Goal: Information Seeking & Learning: Learn about a topic

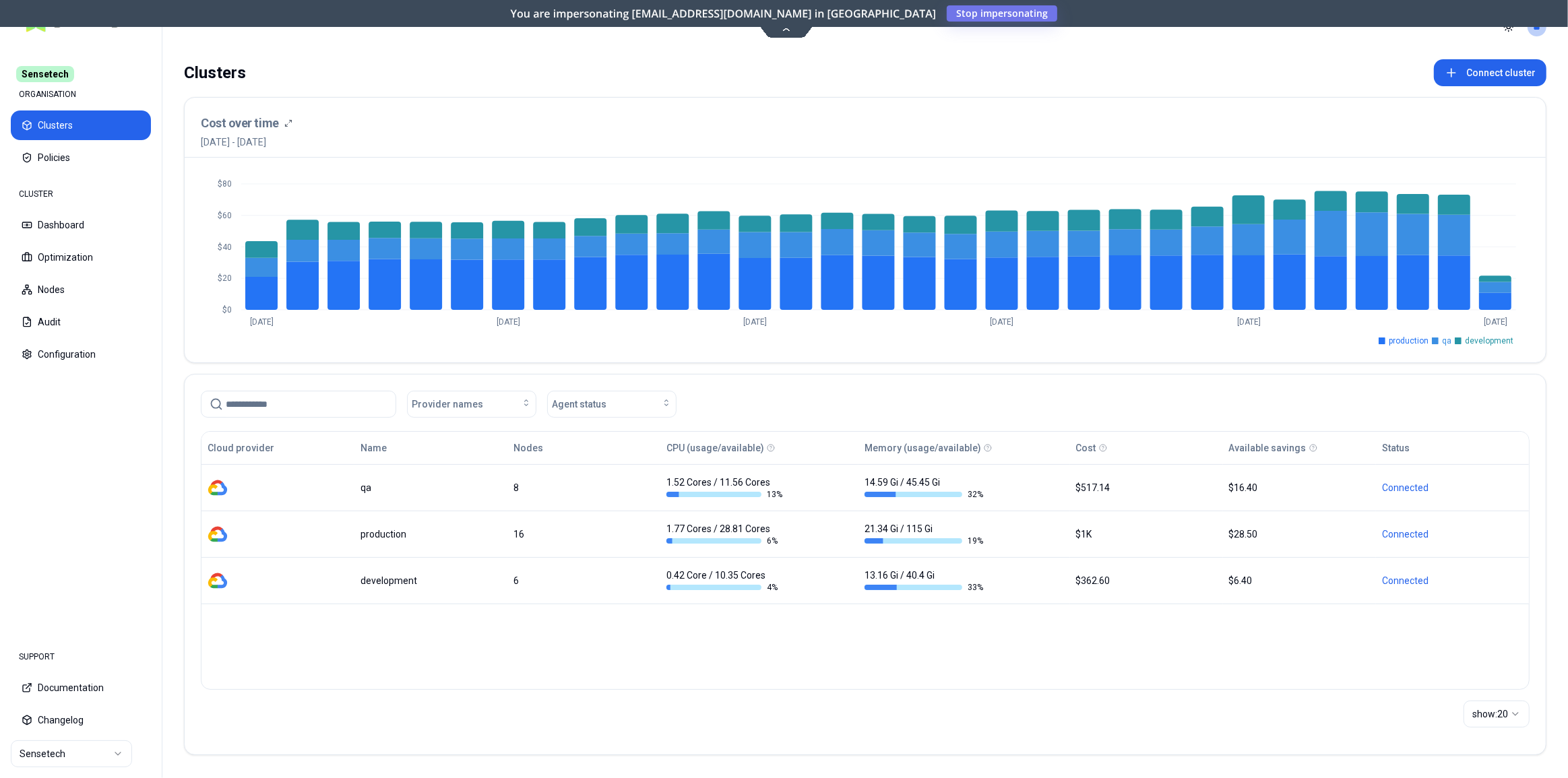
click at [72, 751] on html "Sensetech ORGANISATION Clusters Policies CLUSTER Dashboard Optimization Nodes A…" at bounding box center [784, 389] width 1568 height 778
click at [927, 8] on html "Sensetech ORGANISATION Clusters Policies CLUSTER Dashboard Optimization Nodes A…" at bounding box center [784, 389] width 1568 height 778
click at [0, 0] on span "Stop impersonating" at bounding box center [0, 0] width 0 height 0
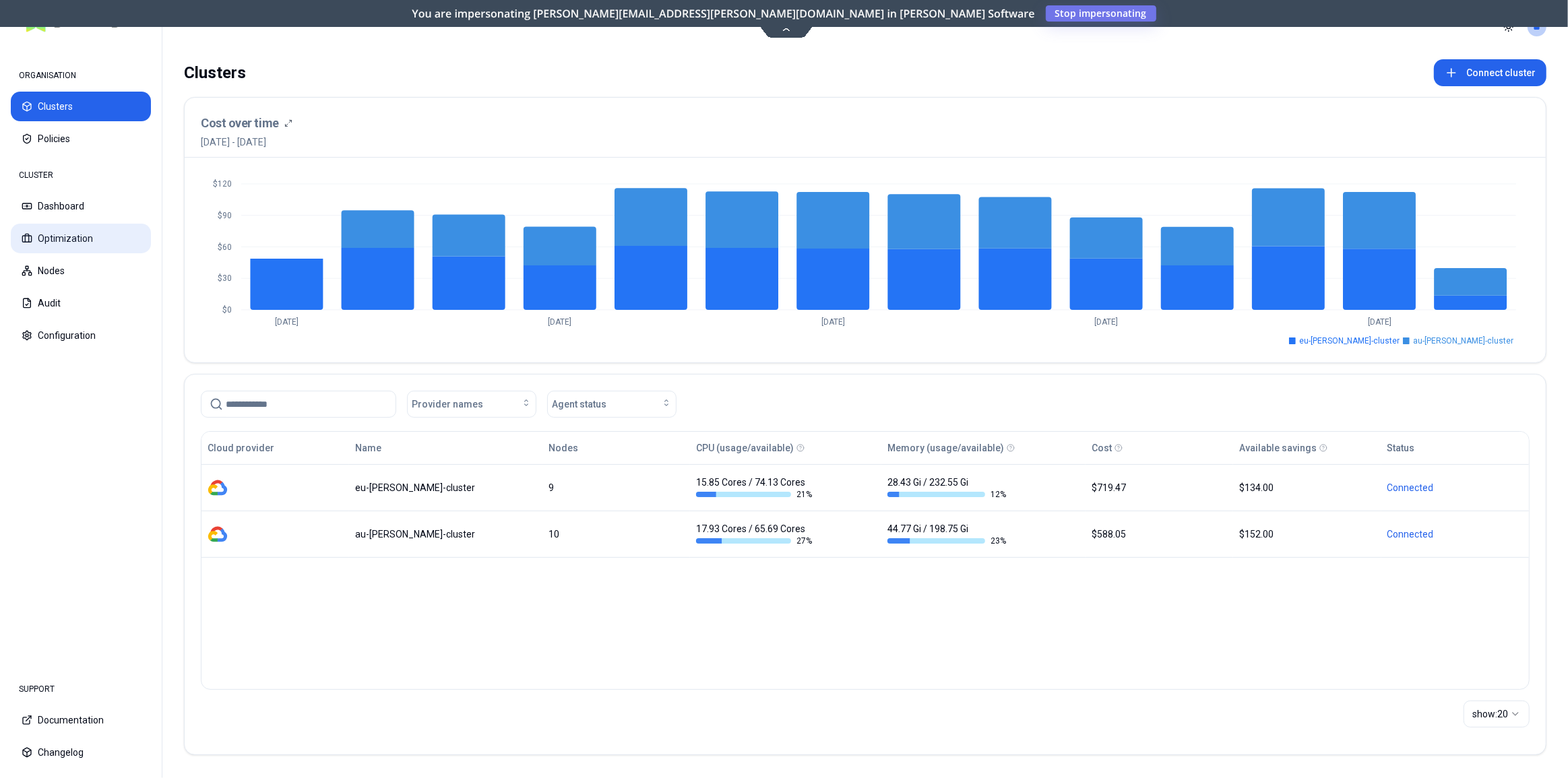
click at [57, 236] on button "Optimization" at bounding box center [81, 238] width 140 height 30
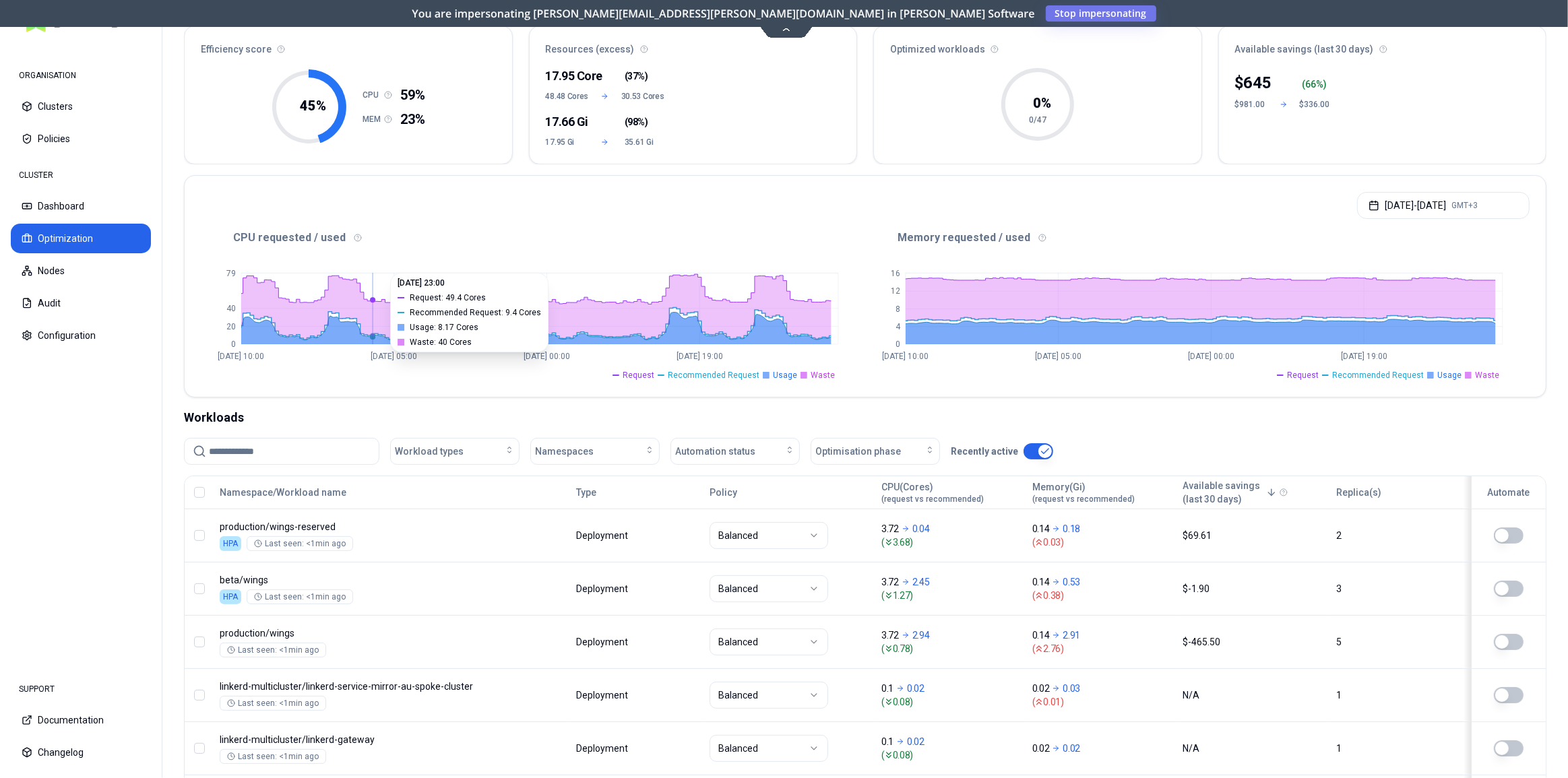
scroll to position [122, 0]
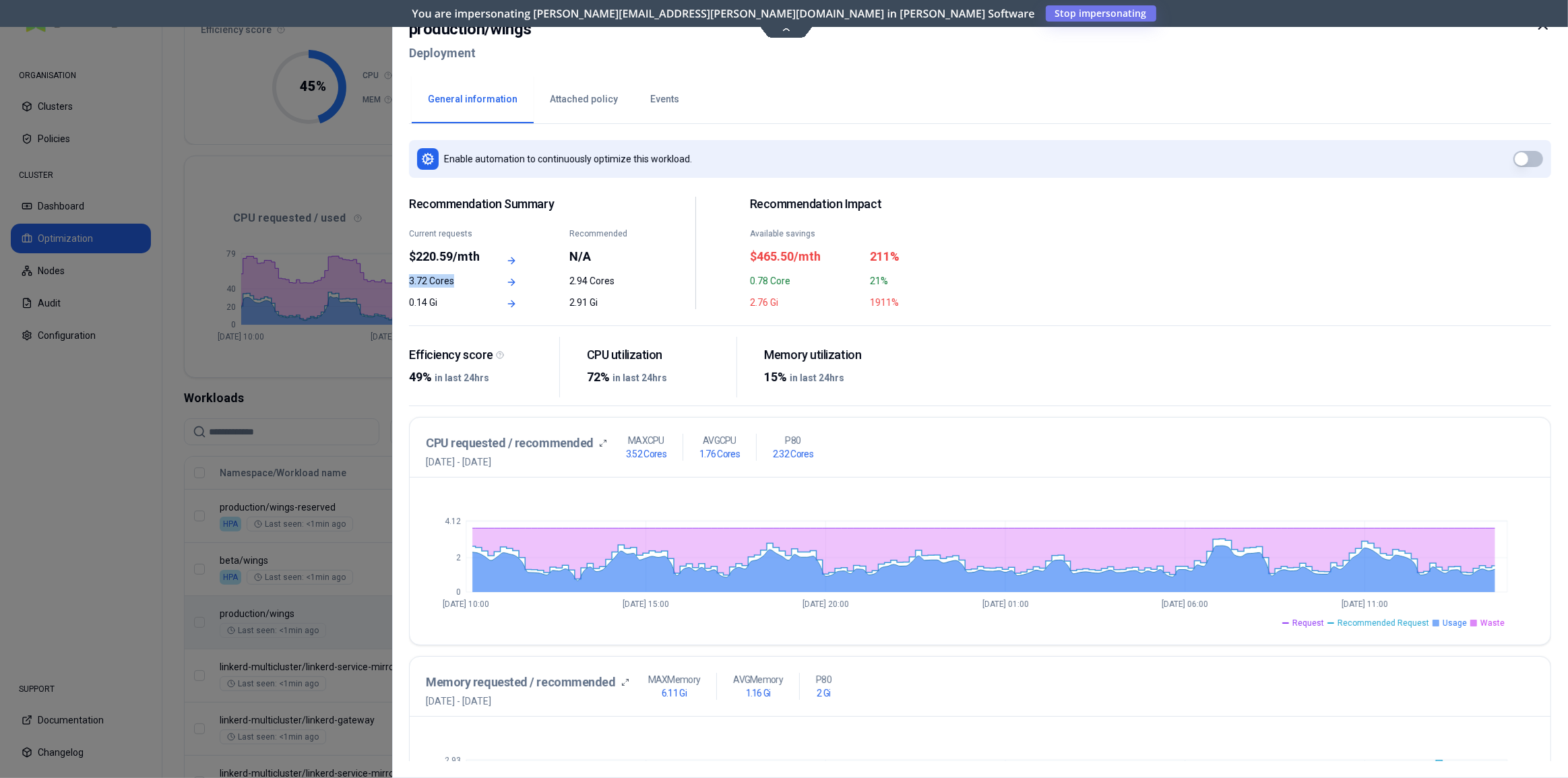
drag, startPoint x: 409, startPoint y: 281, endPoint x: 453, endPoint y: 286, distance: 44.3
click at [453, 286] on div "production / wings Deployment General information Attached policy Events Enable…" at bounding box center [980, 389] width 1176 height 778
click at [1545, 29] on icon at bounding box center [1542, 24] width 16 height 16
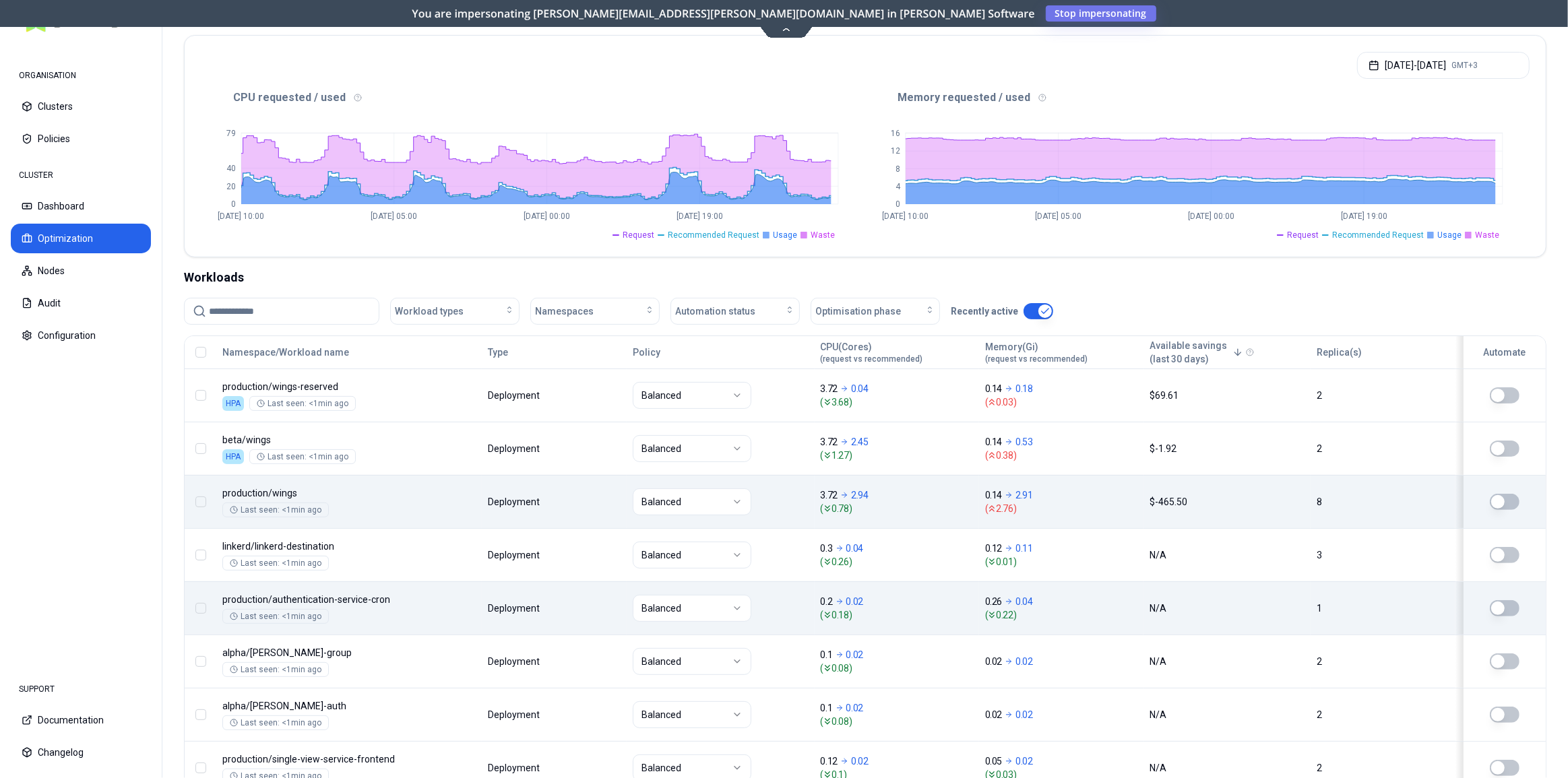
scroll to position [244, 0]
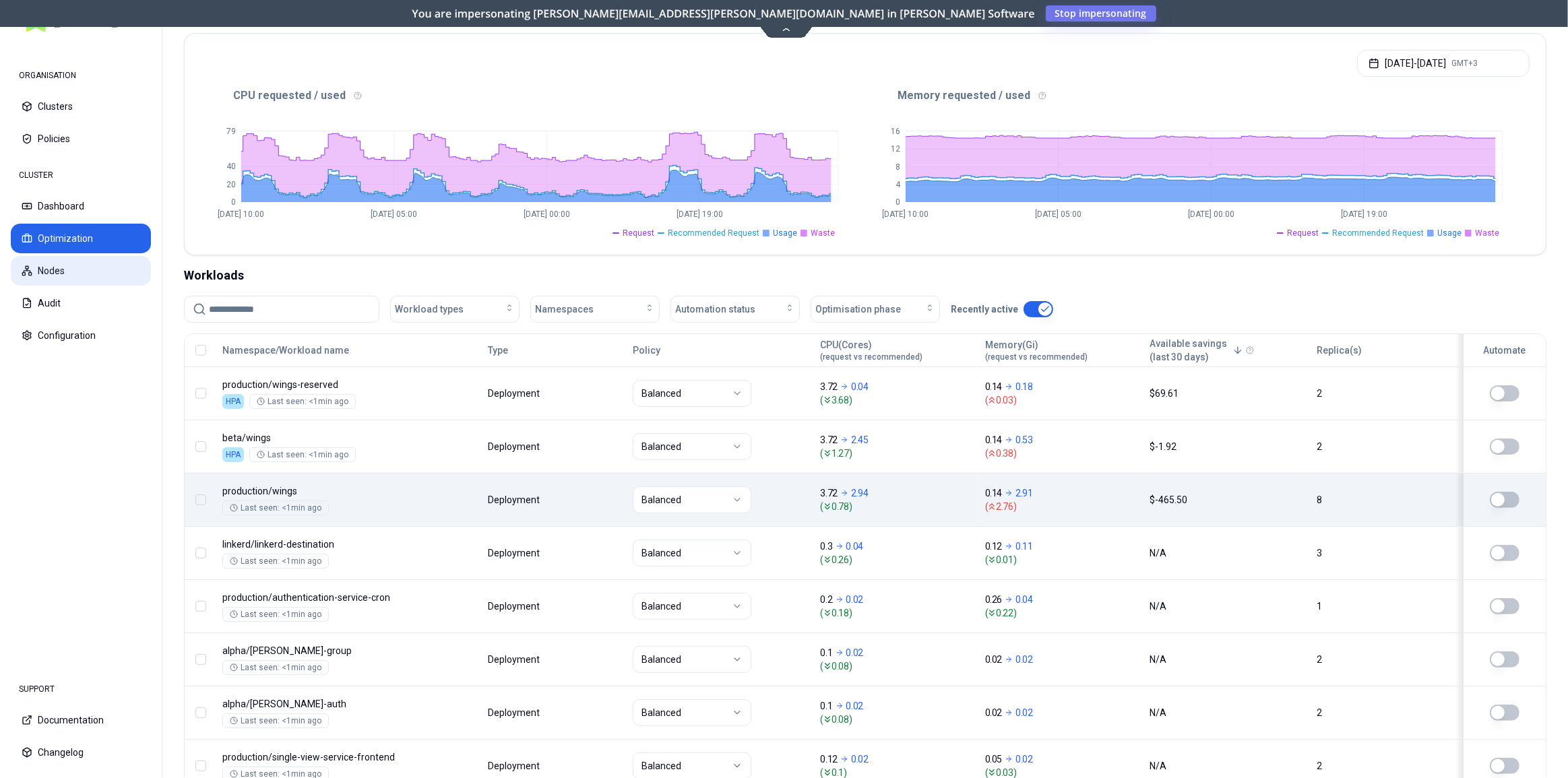
click at [56, 269] on button "Nodes" at bounding box center [81, 271] width 140 height 30
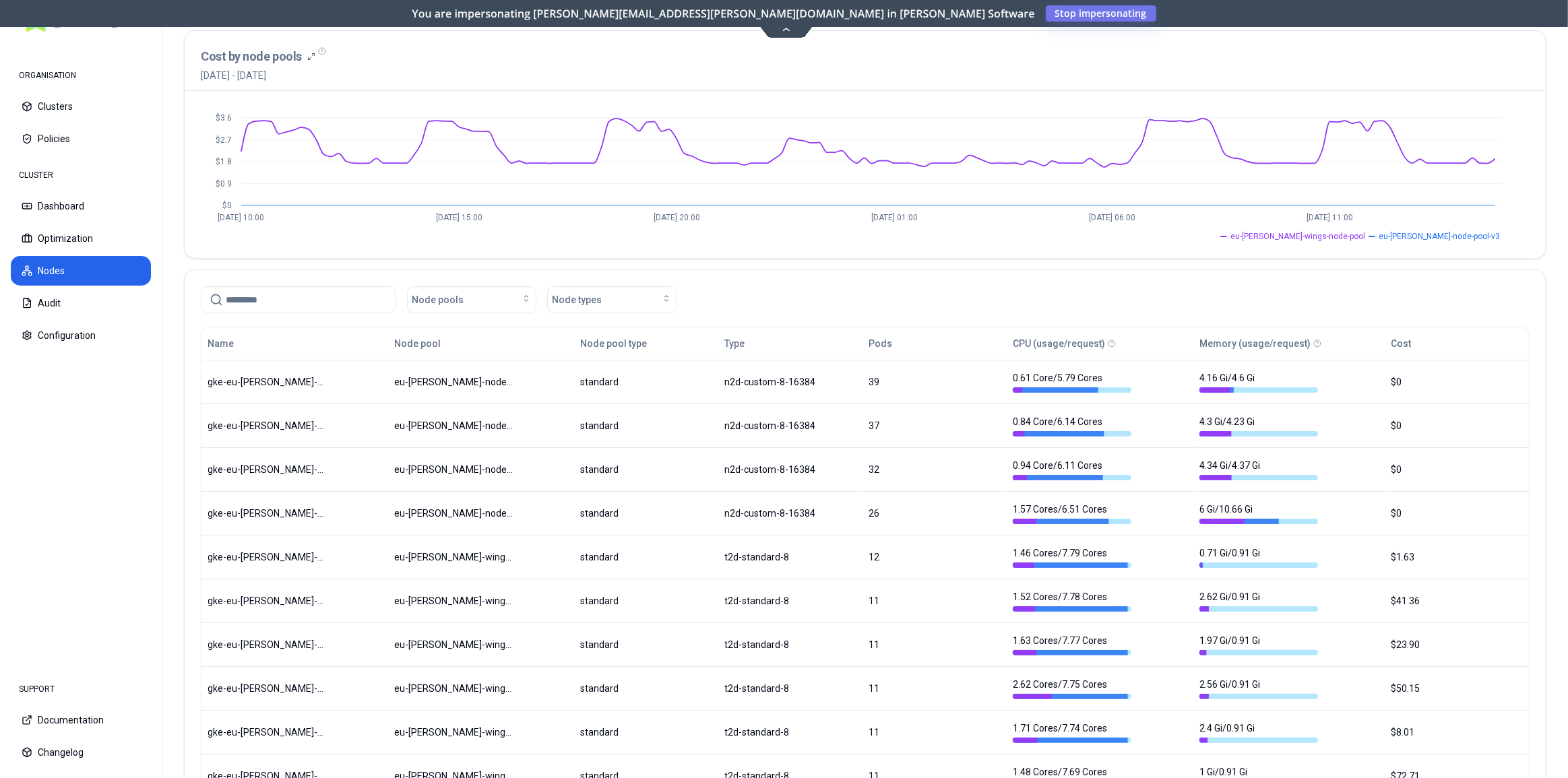
scroll to position [61, 0]
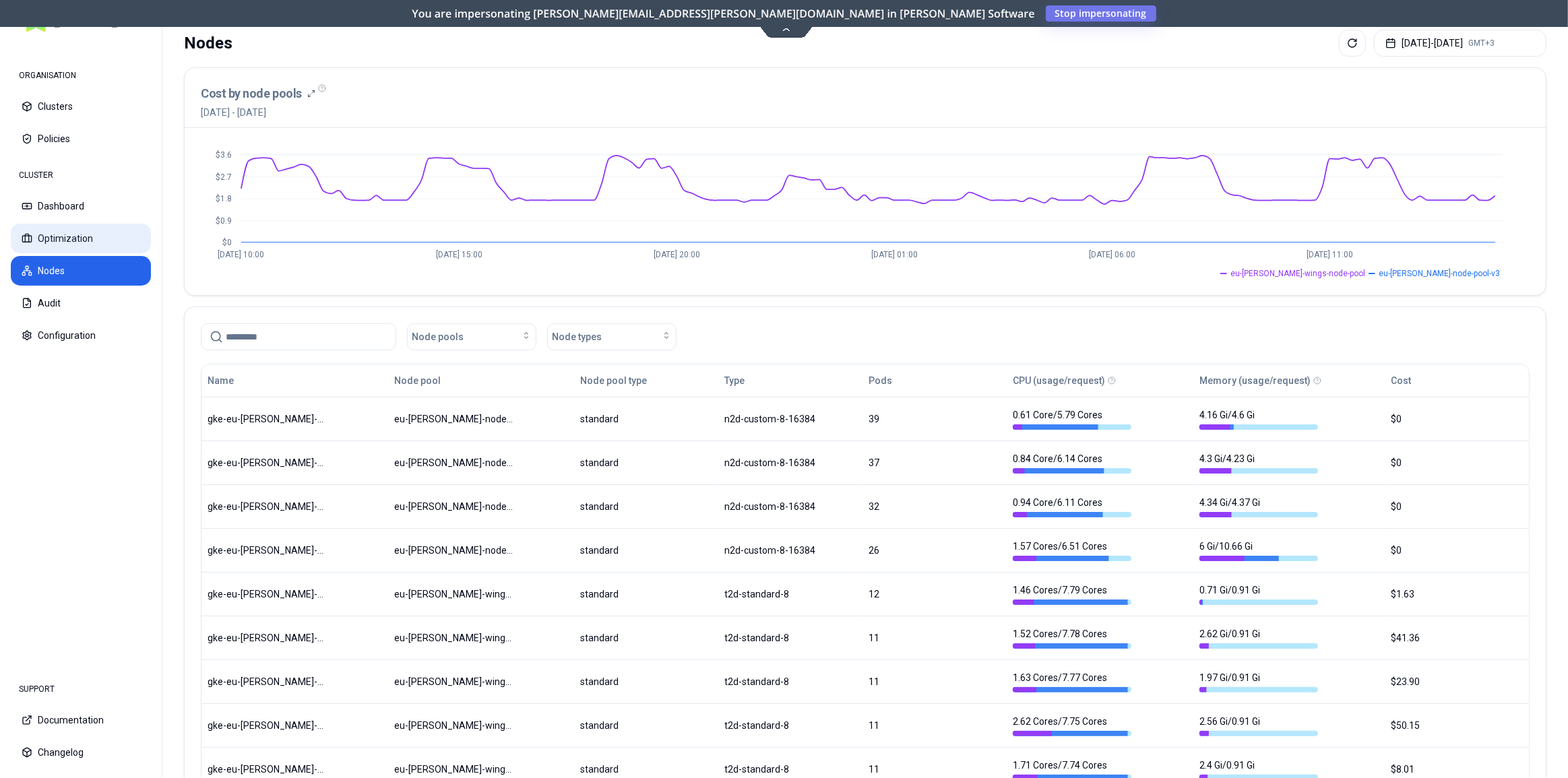
click at [79, 247] on button "Optimization" at bounding box center [81, 238] width 140 height 30
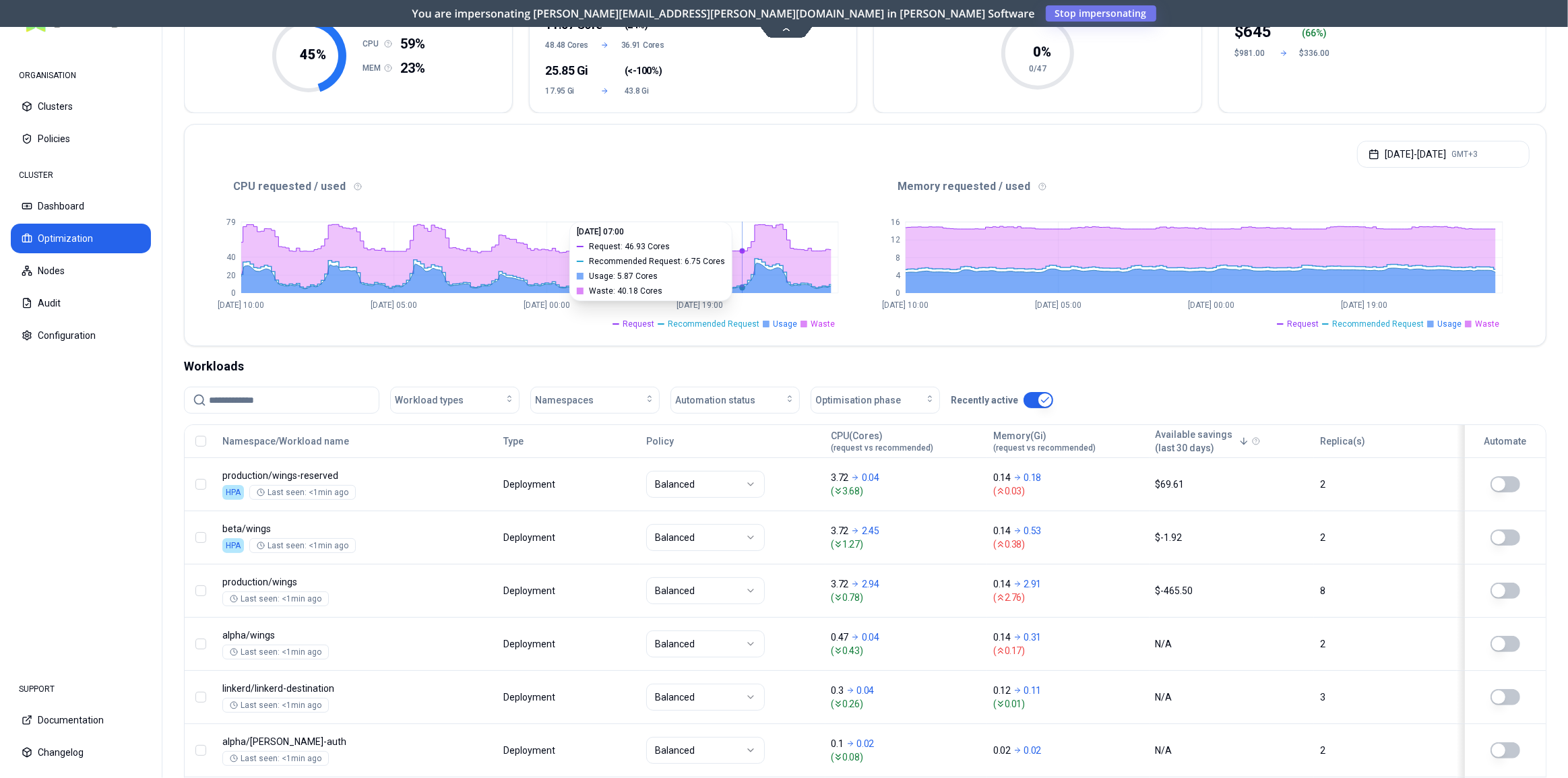
scroll to position [244, 0]
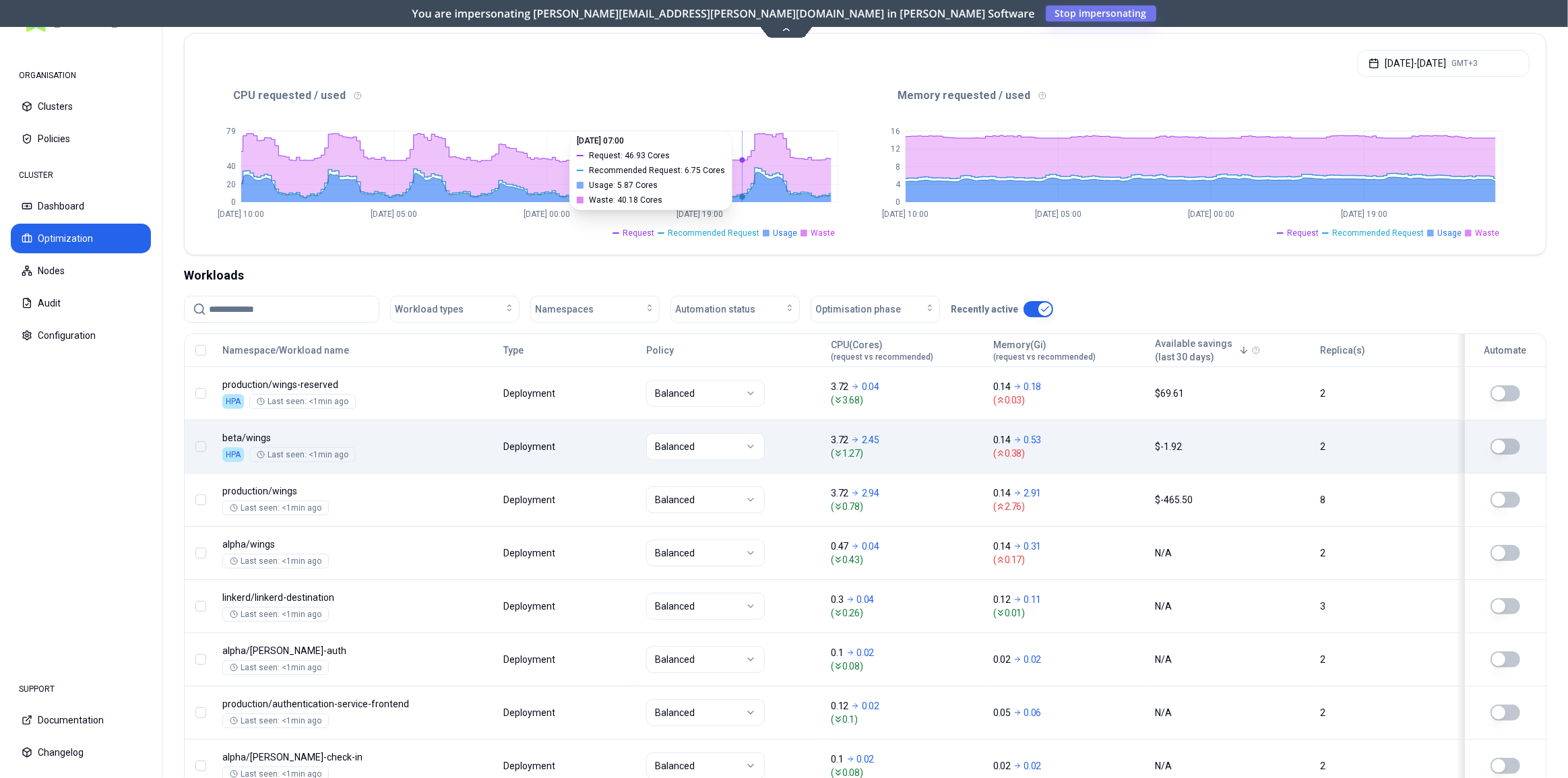
click at [787, 449] on div "Balanced" at bounding box center [732, 446] width 173 height 27
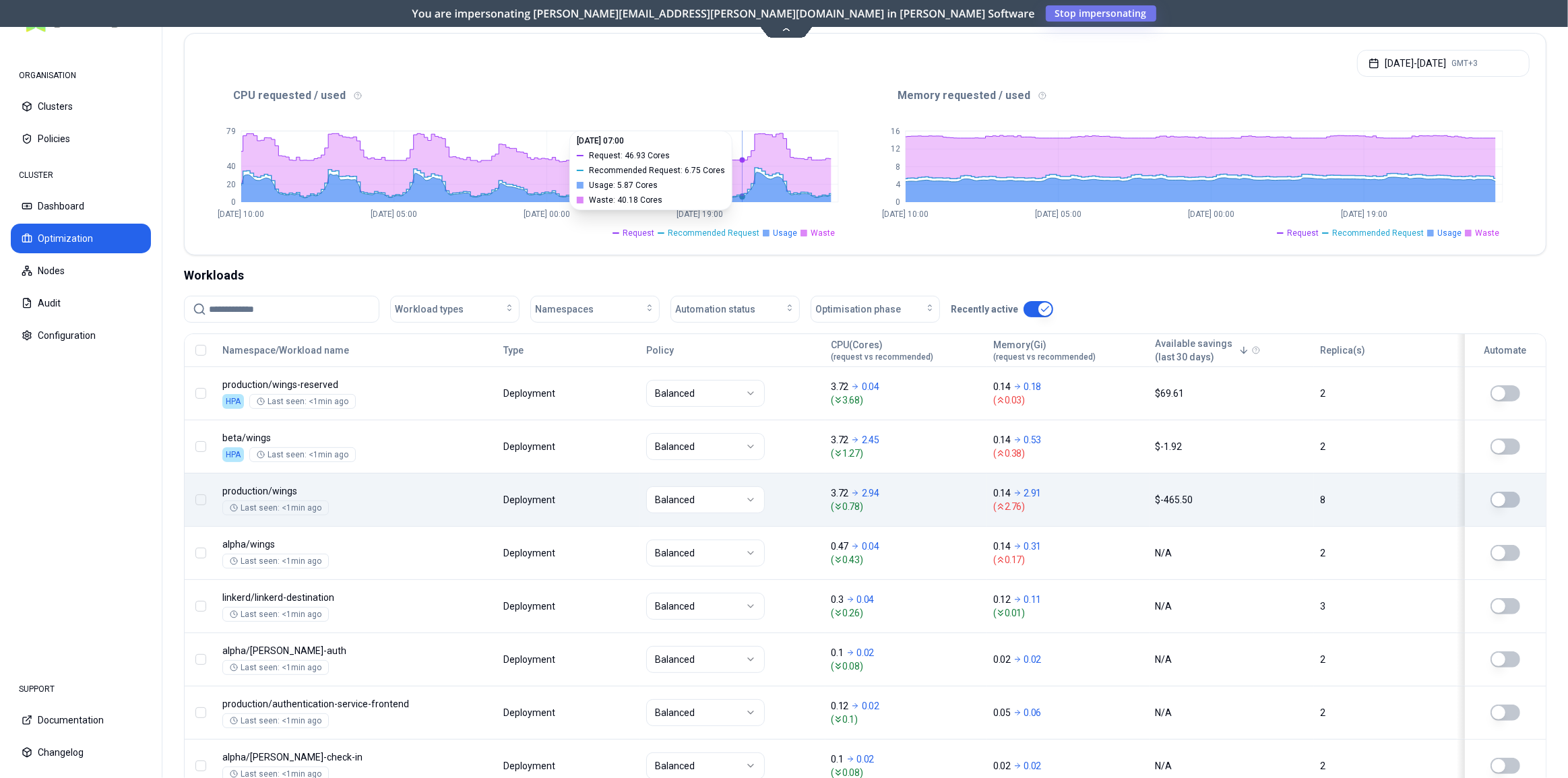
click at [787, 497] on div "Balanced" at bounding box center [732, 499] width 173 height 27
click at [808, 496] on div "Balanced" at bounding box center [732, 499] width 173 height 27
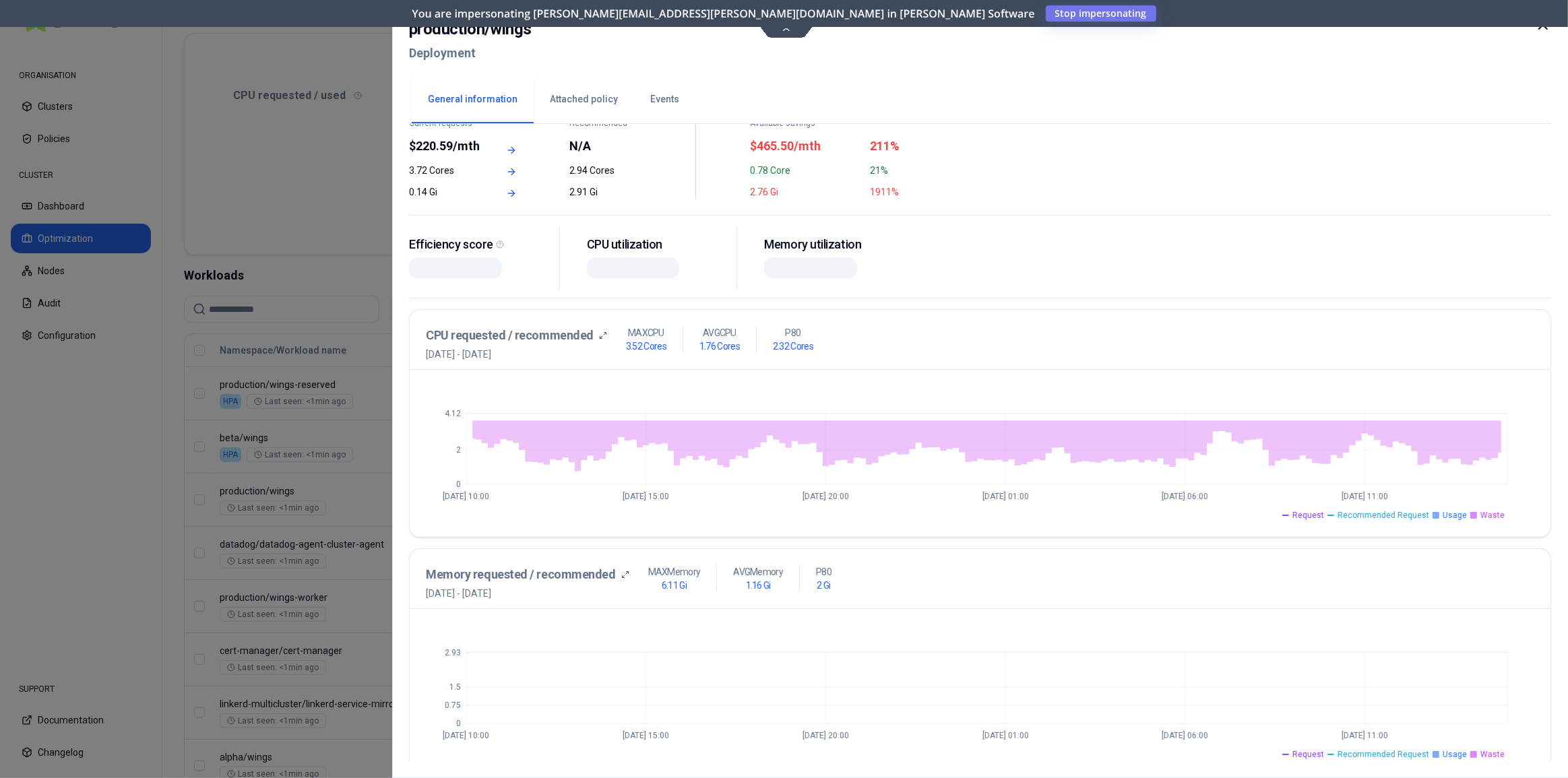
scroll to position [121, 0]
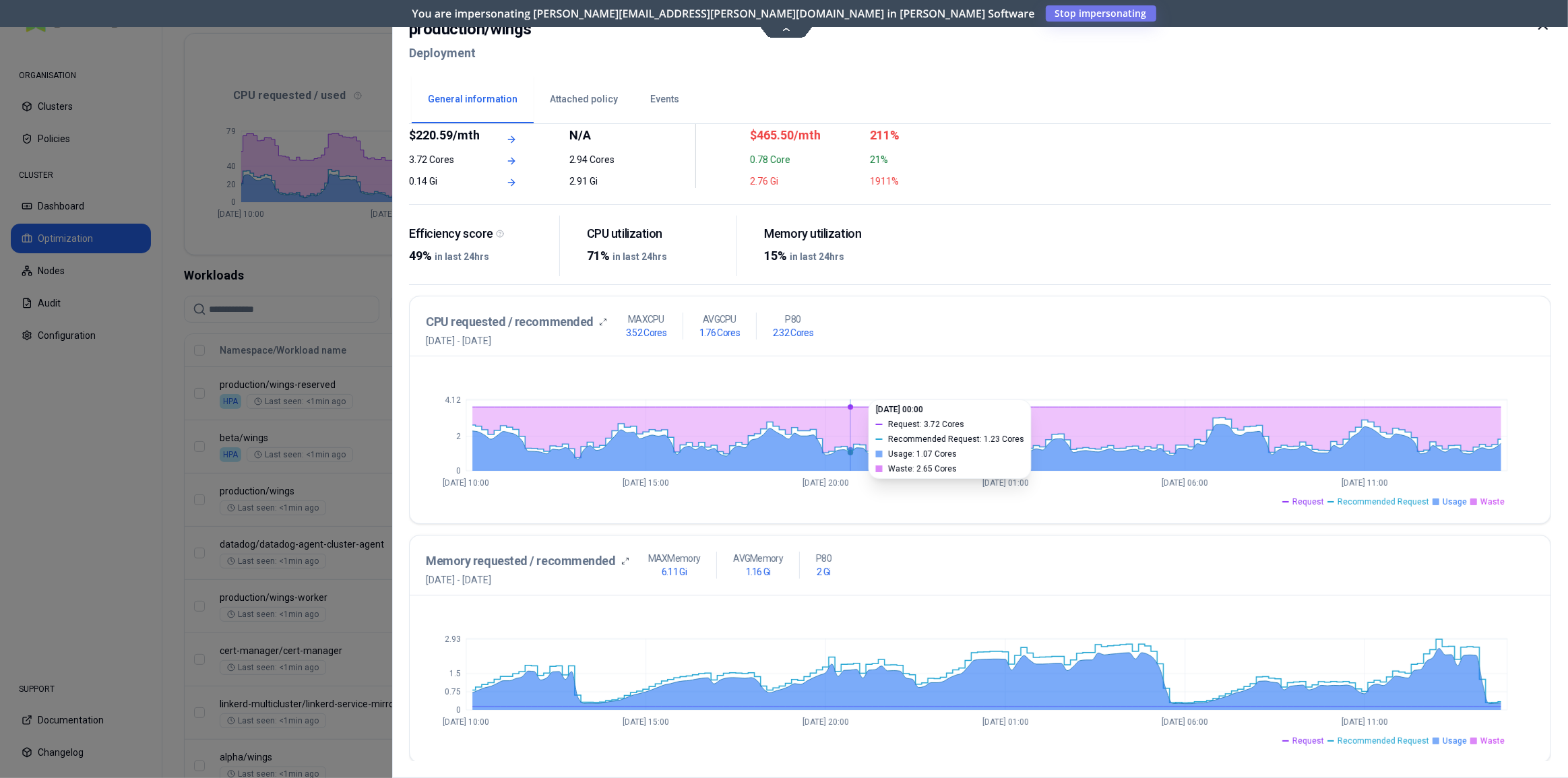
click at [1486, 740] on span "Waste" at bounding box center [1492, 740] width 24 height 11
click at [1461, 741] on span "Usage" at bounding box center [1455, 740] width 24 height 11
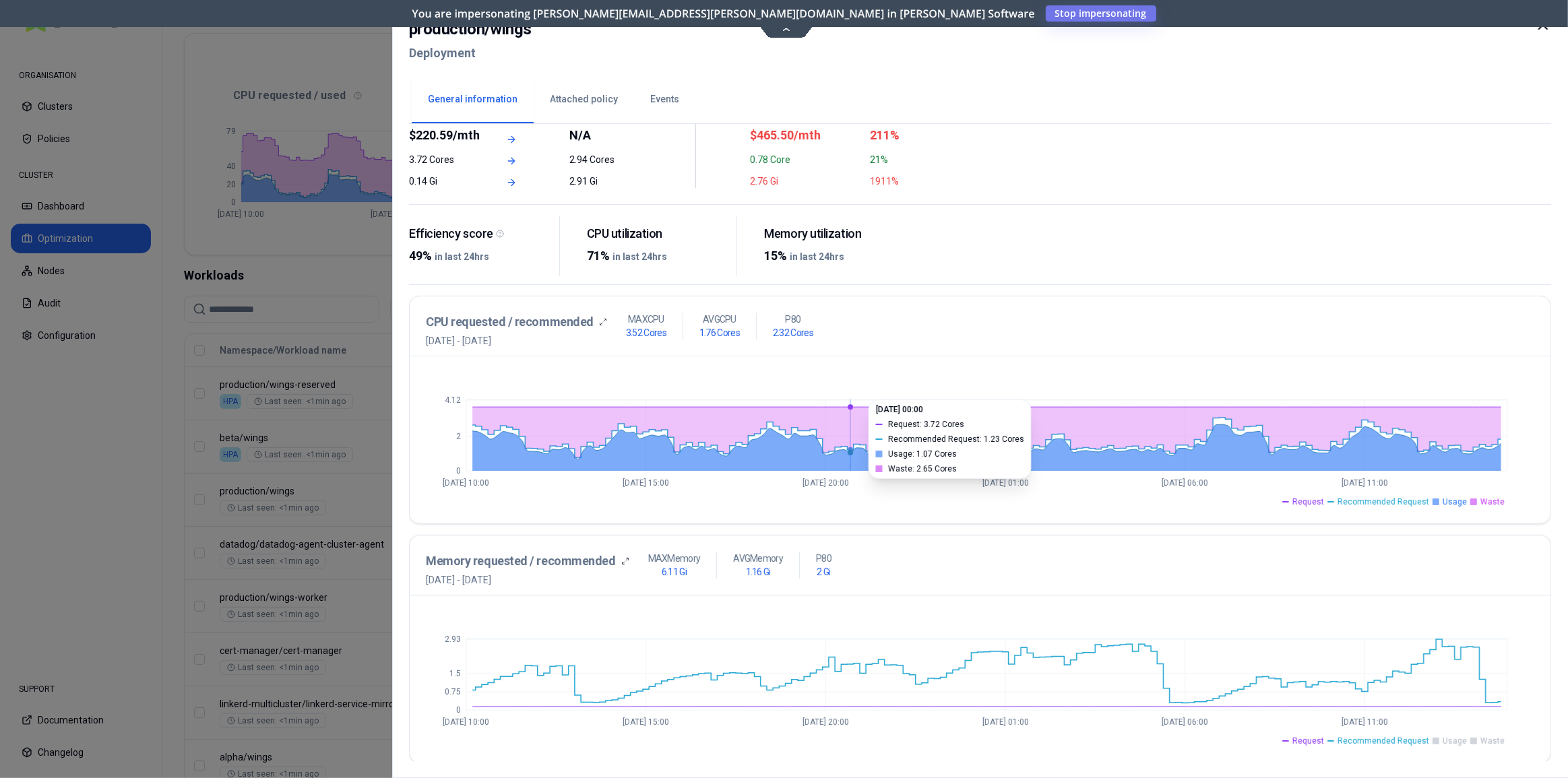
click at [1317, 737] on span "Request" at bounding box center [1309, 740] width 32 height 11
click at [1354, 738] on span "Recommended Request" at bounding box center [1384, 740] width 92 height 11
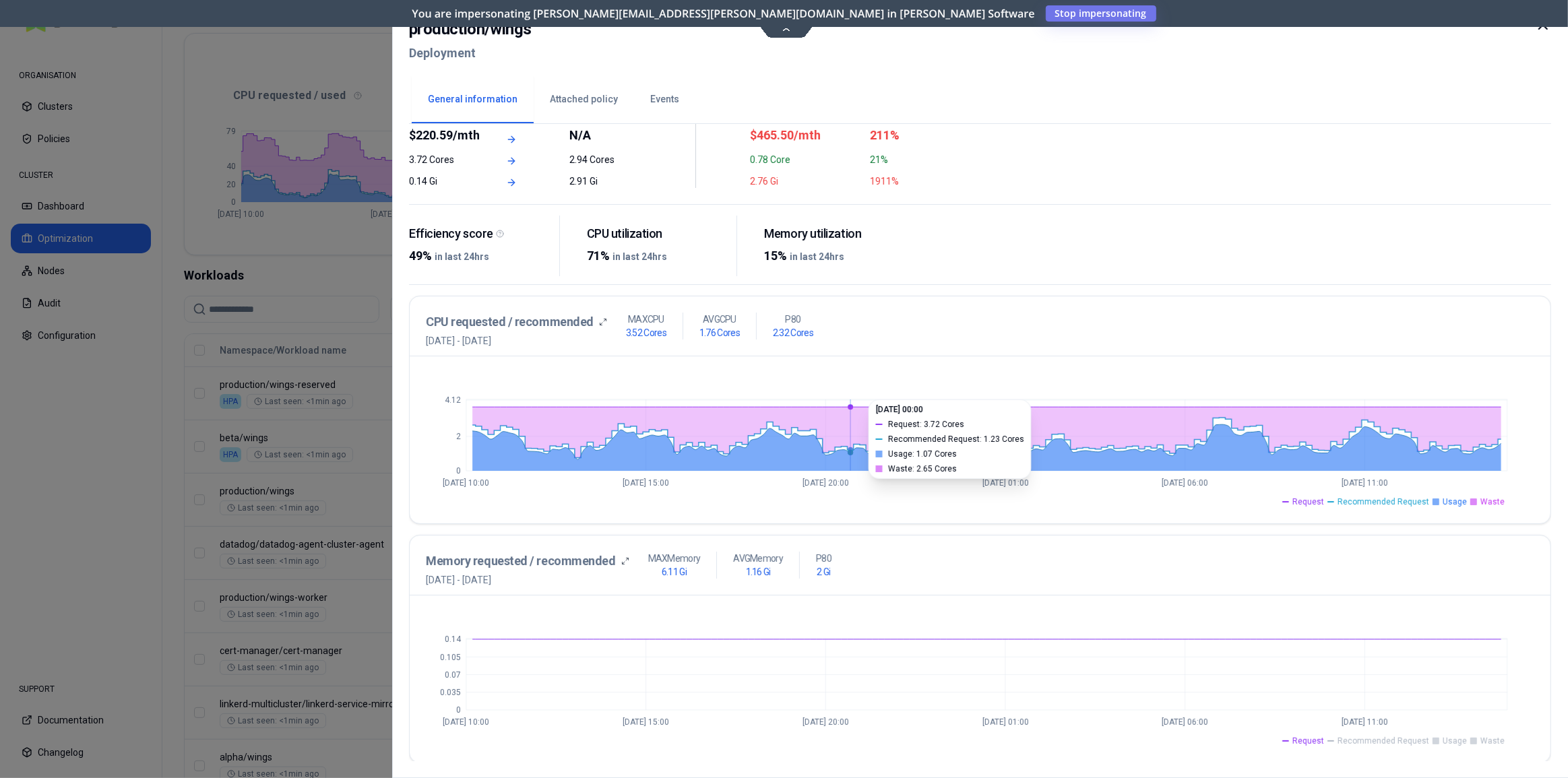
click at [1324, 738] on span "Request" at bounding box center [1309, 740] width 32 height 11
click at [1438, 738] on rect at bounding box center [1436, 741] width 7 height 7
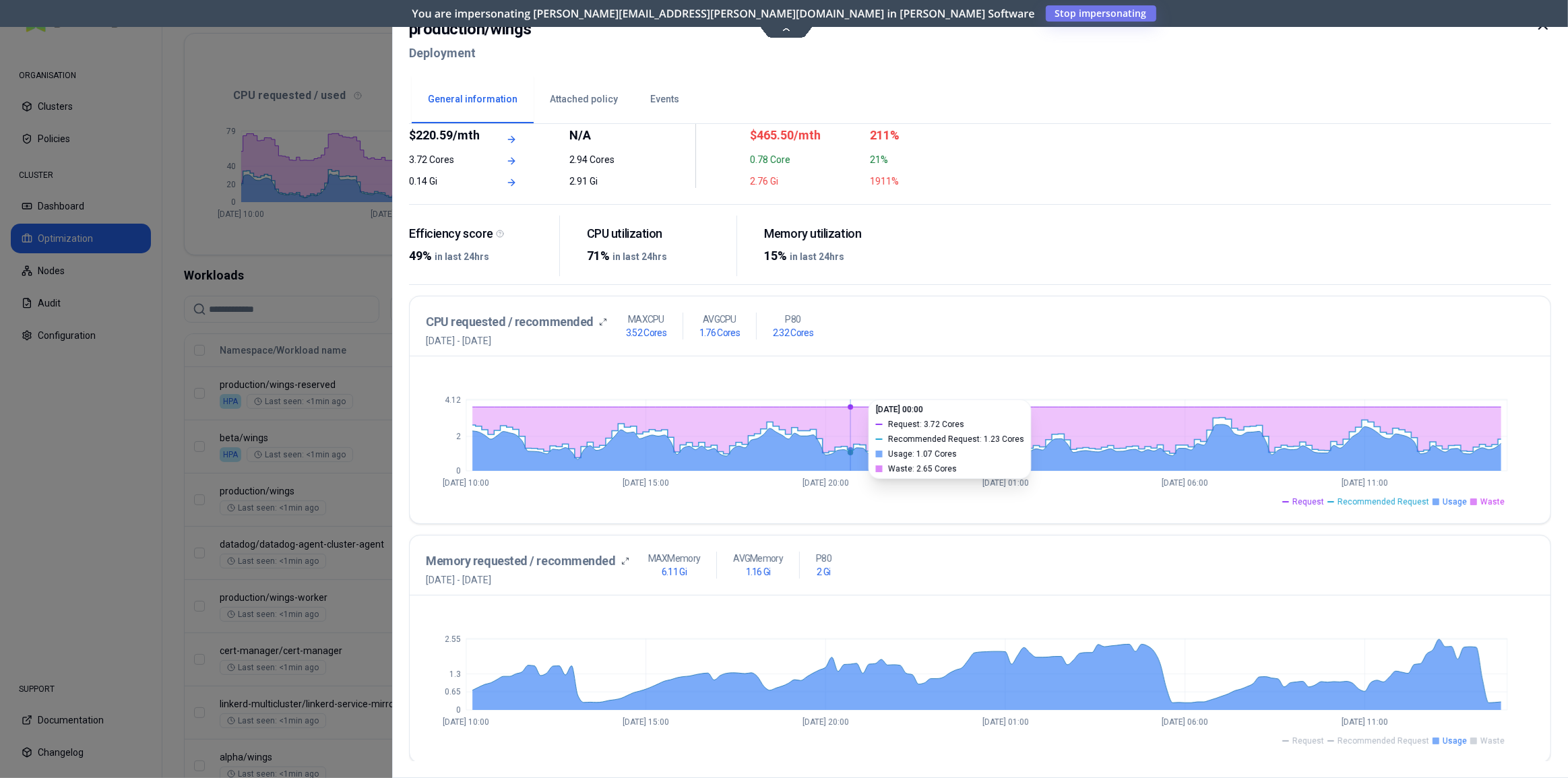
click at [1324, 744] on span "Request" at bounding box center [1309, 740] width 32 height 11
click at [1540, 31] on icon at bounding box center [1542, 24] width 16 height 16
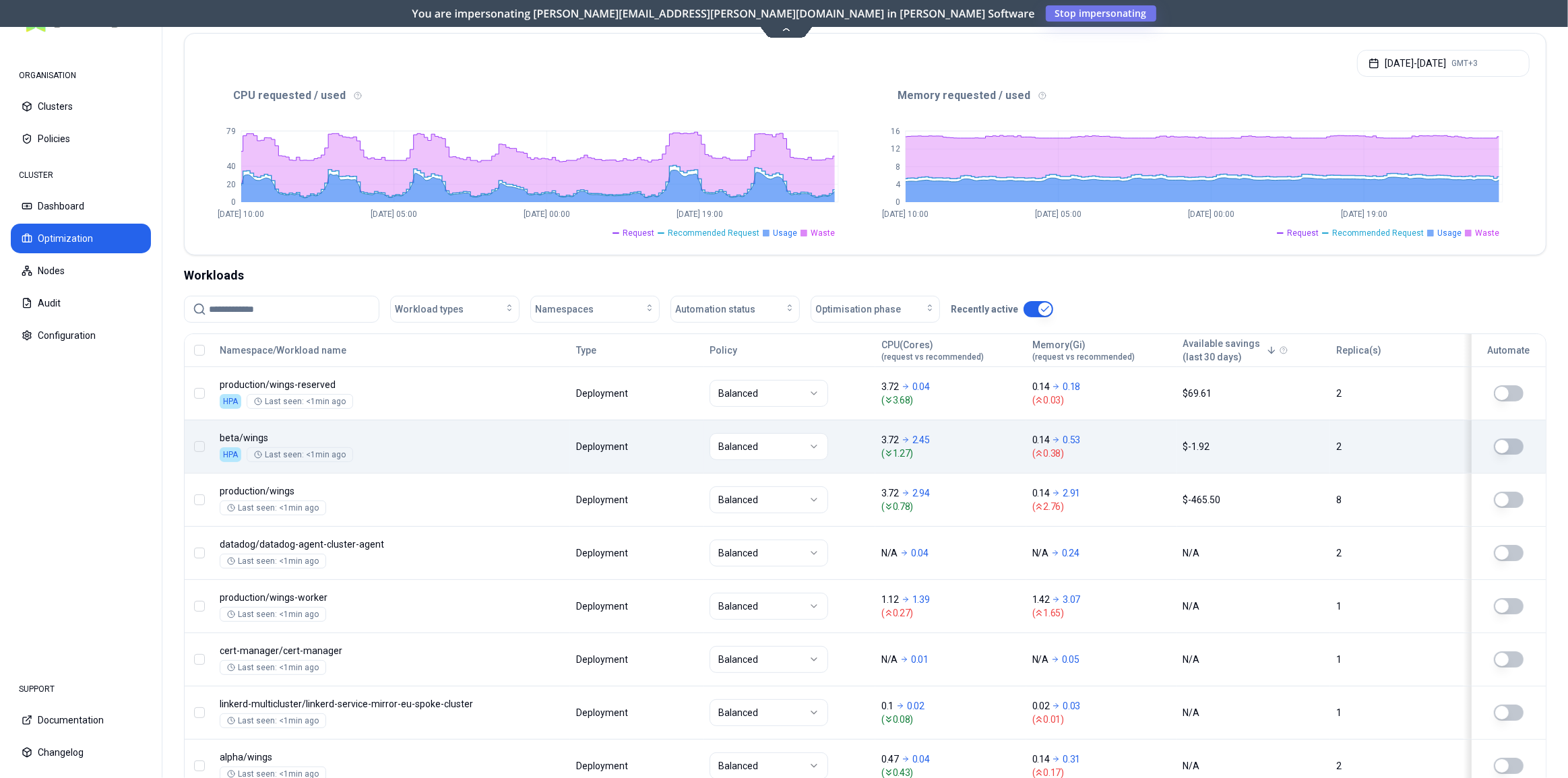
click at [970, 459] on body "ORGANISATION Clusters Policies CLUSTER Dashboard Optimization Nodes Audit Confi…" at bounding box center [784, 389] width 1568 height 778
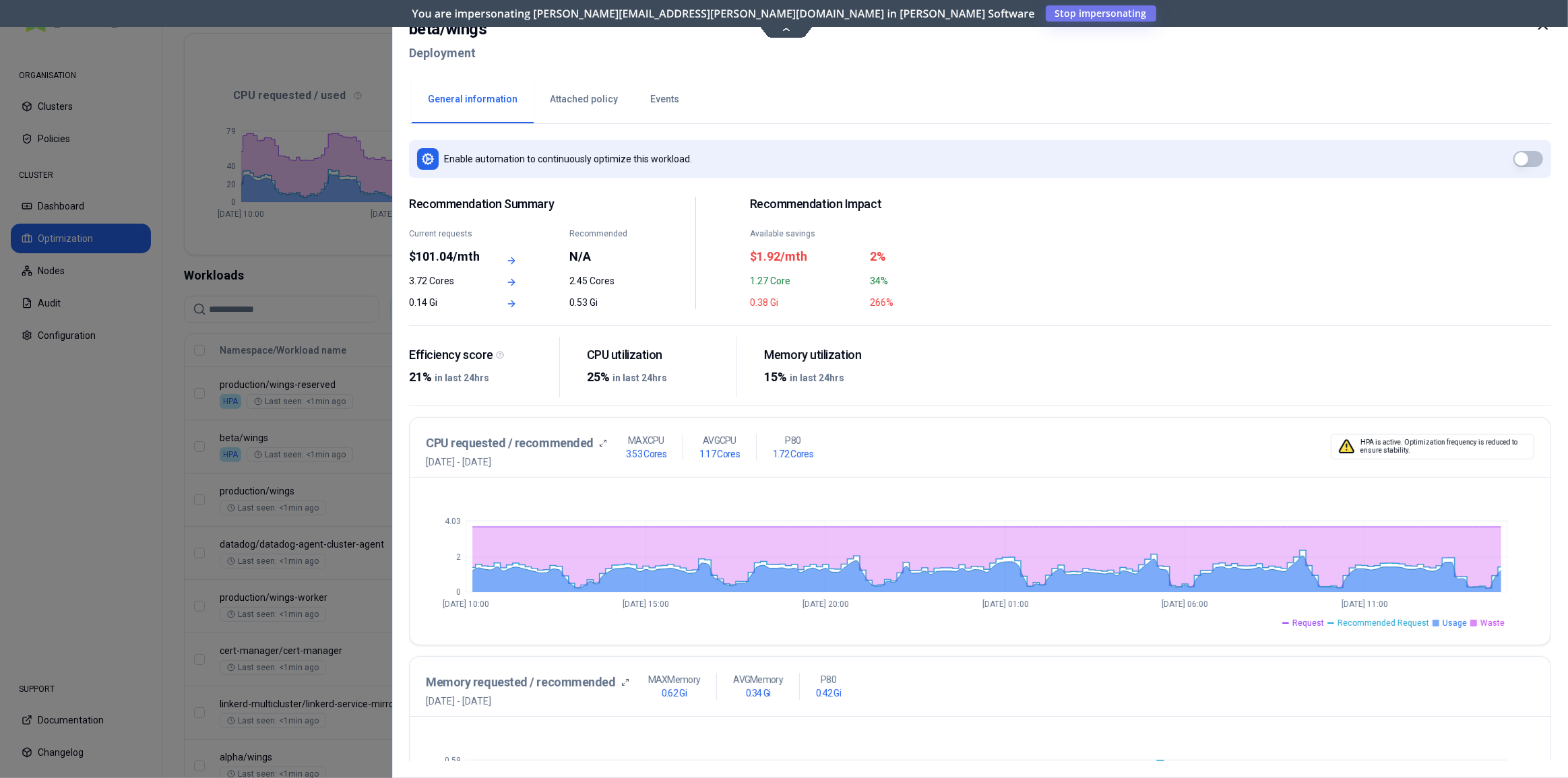
click at [791, 29] on div "beta / wings Deployment" at bounding box center [979, 45] width 1142 height 57
click at [781, 27] on div "beta / wings Deployment" at bounding box center [979, 45] width 1142 height 57
click at [1545, 27] on icon at bounding box center [1543, 25] width 8 height 8
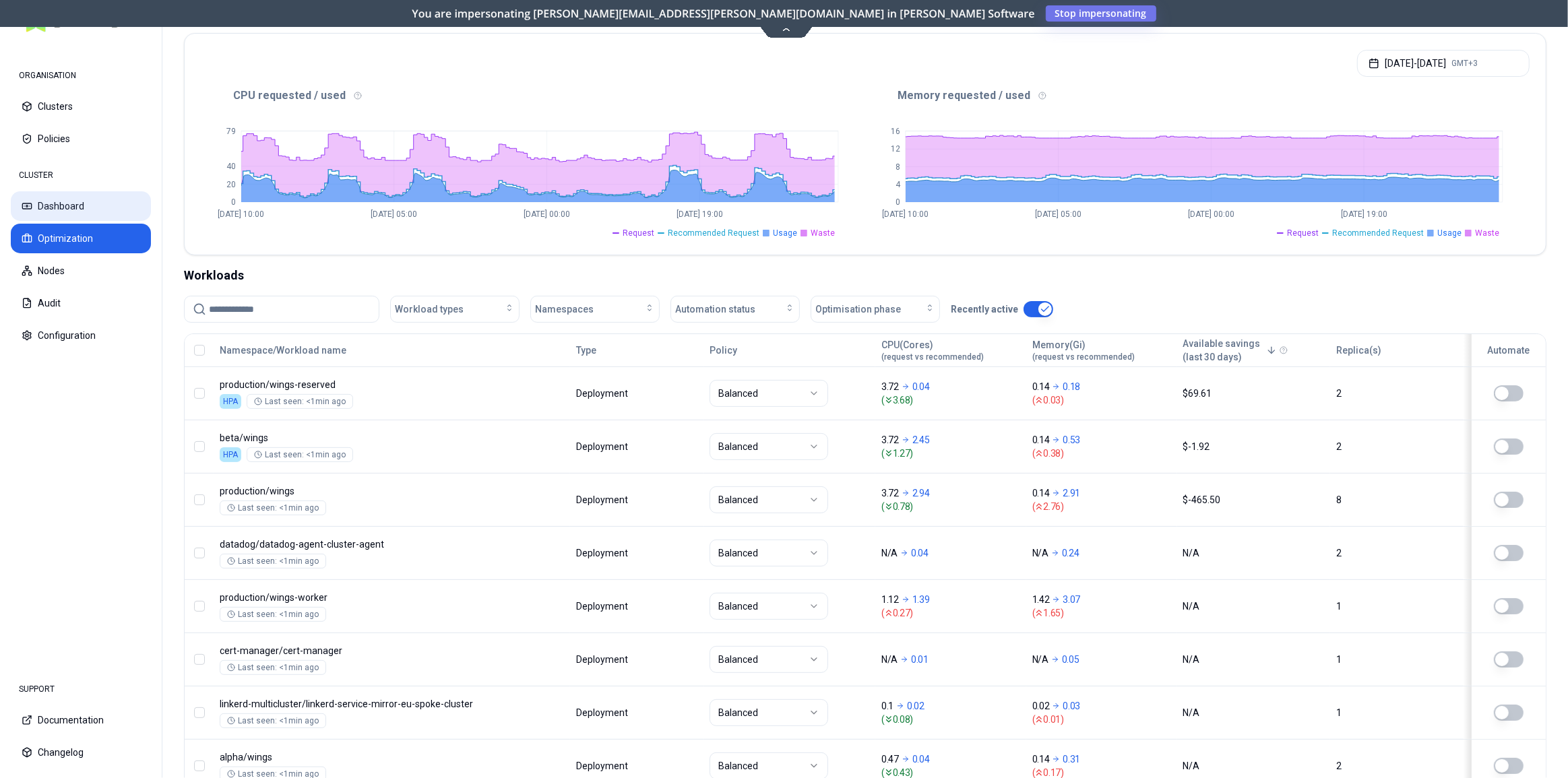
click at [70, 208] on button "Dashboard" at bounding box center [81, 206] width 140 height 30
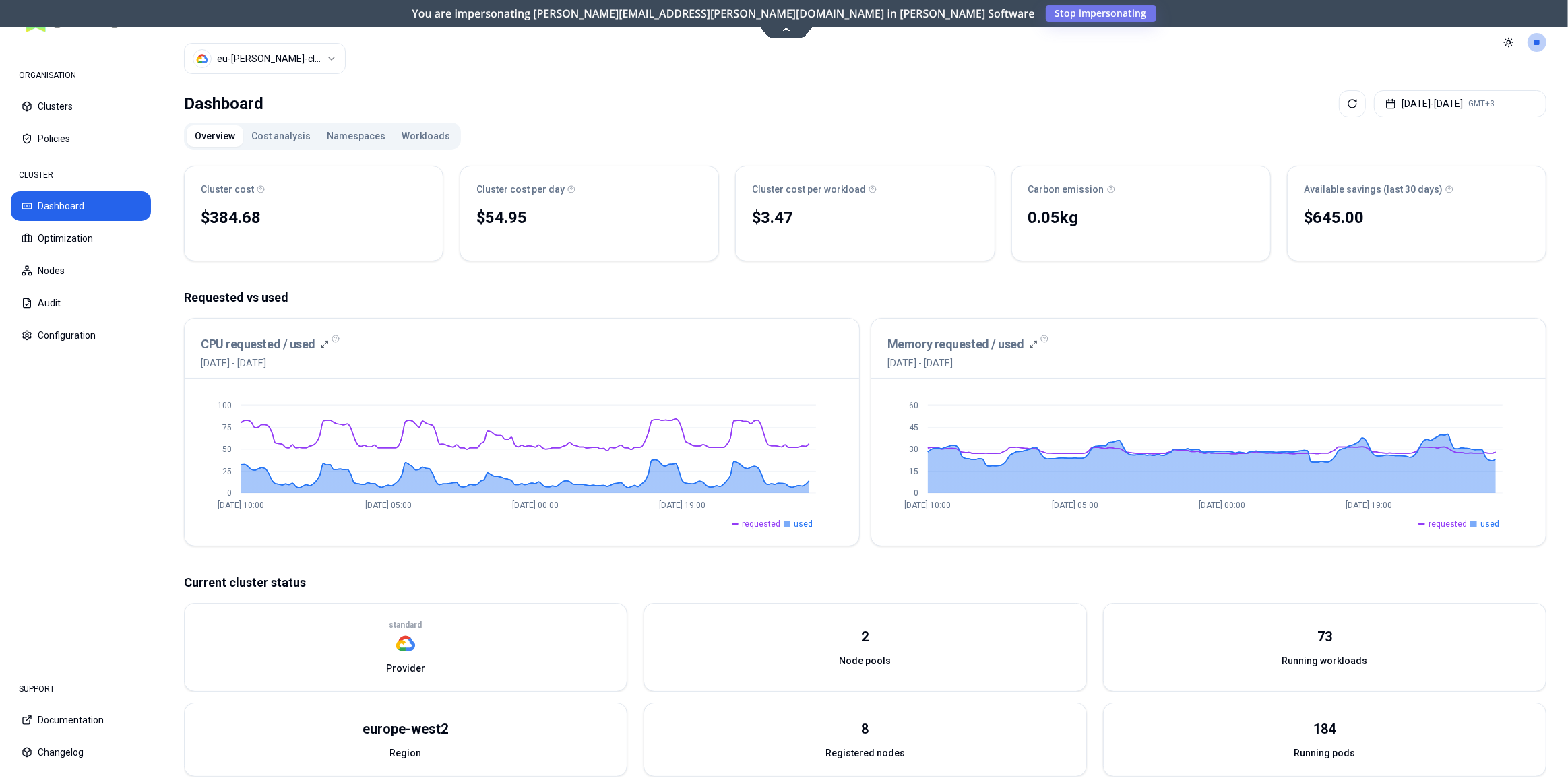
click at [426, 139] on button "Workloads" at bounding box center [426, 136] width 65 height 22
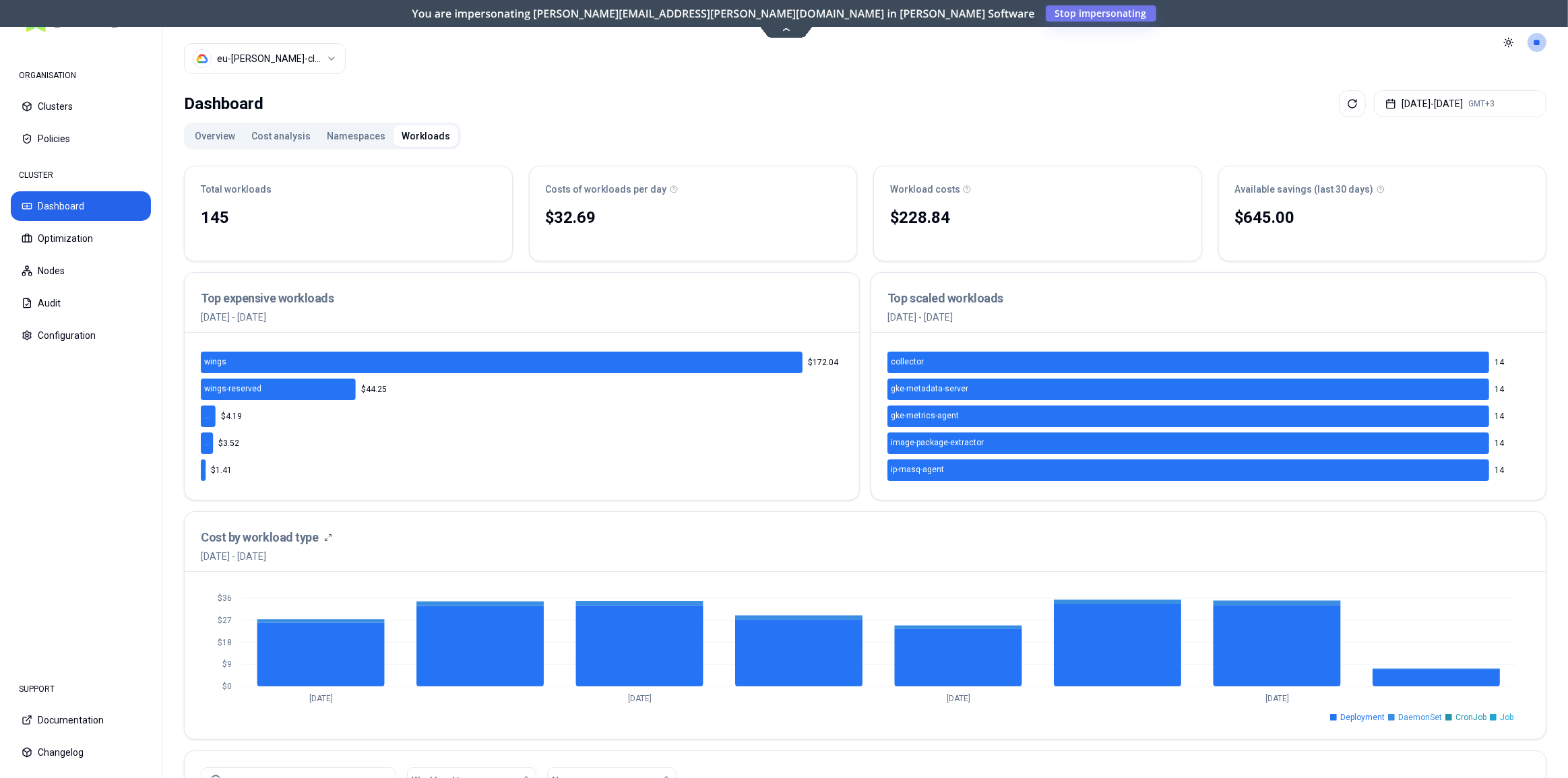
click at [216, 135] on button "Overview" at bounding box center [215, 136] width 57 height 22
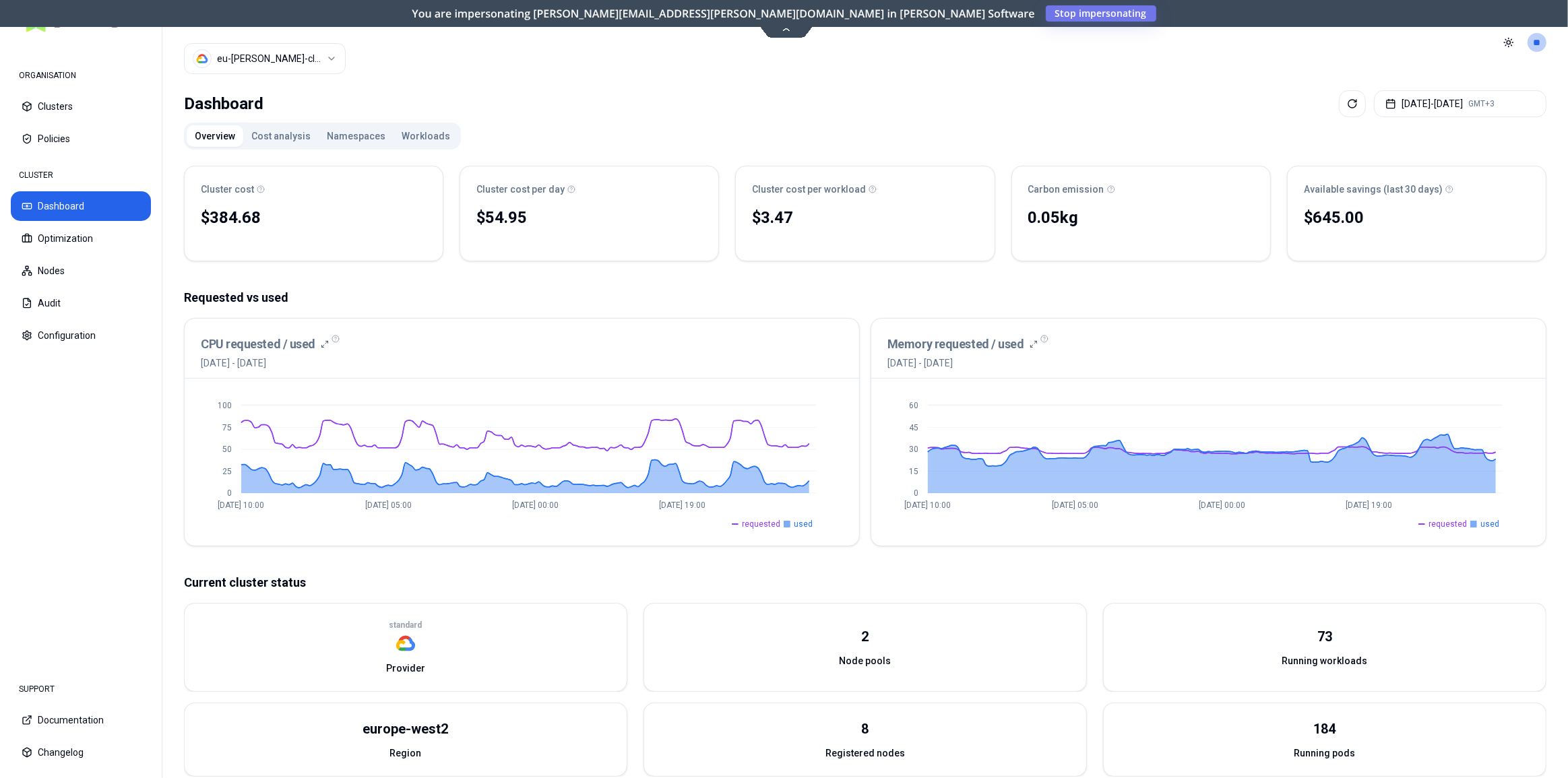
click at [1494, 525] on span "used" at bounding box center [1490, 524] width 19 height 11
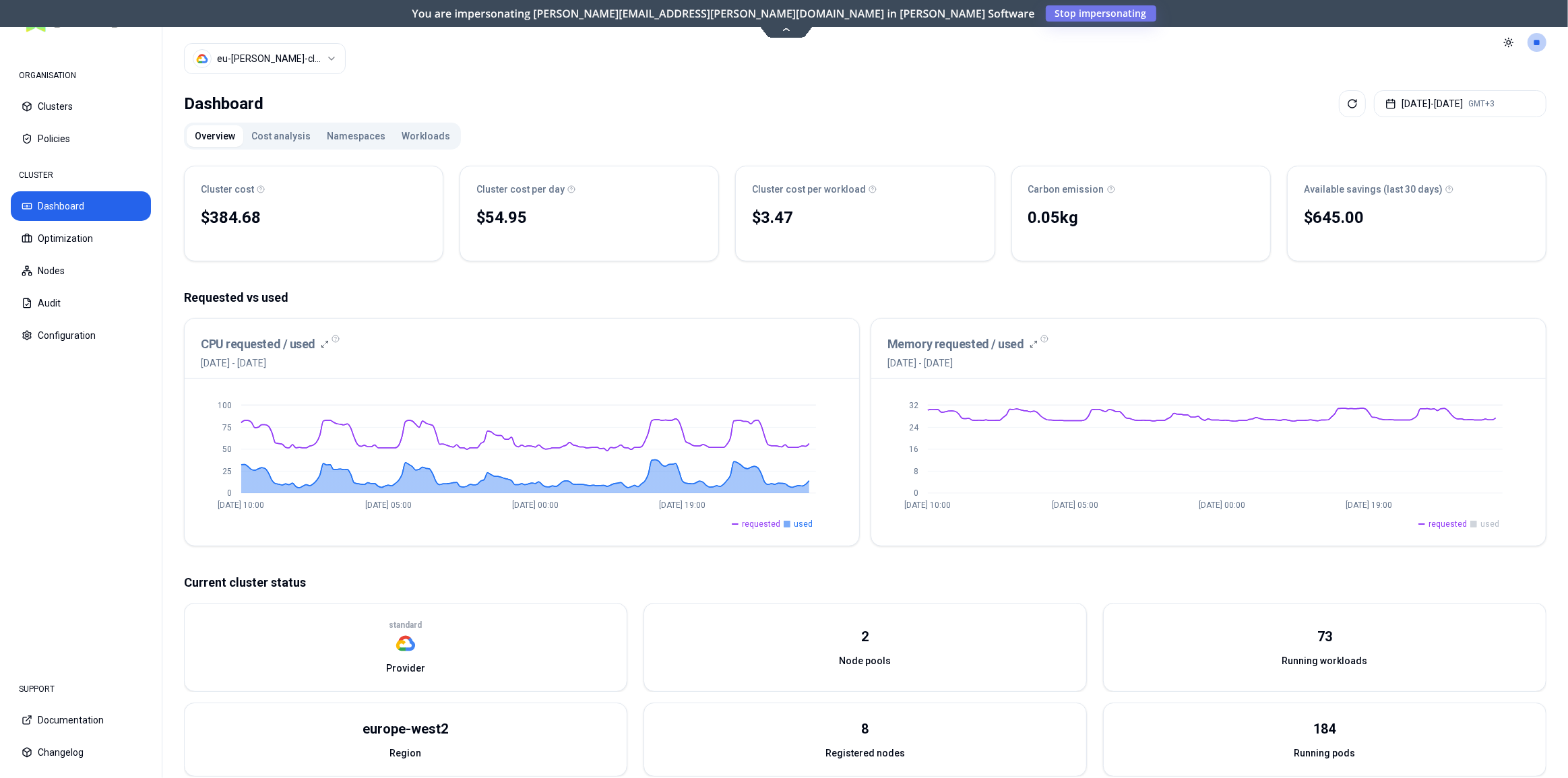
click at [1494, 525] on span "used" at bounding box center [1490, 524] width 19 height 11
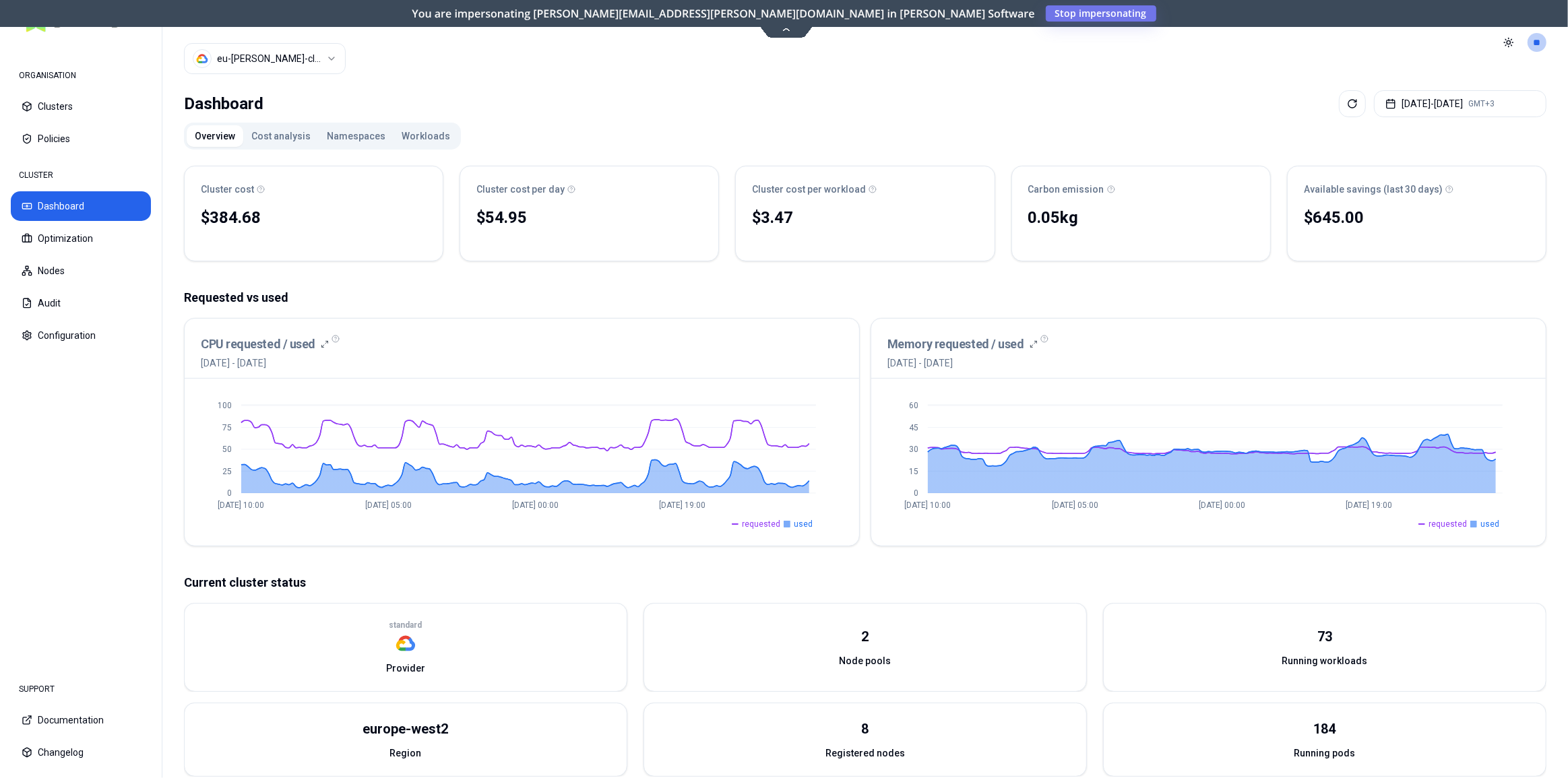
click at [1447, 527] on span "requested" at bounding box center [1448, 524] width 38 height 11
click at [279, 134] on button "Cost analysis" at bounding box center [281, 136] width 75 height 22
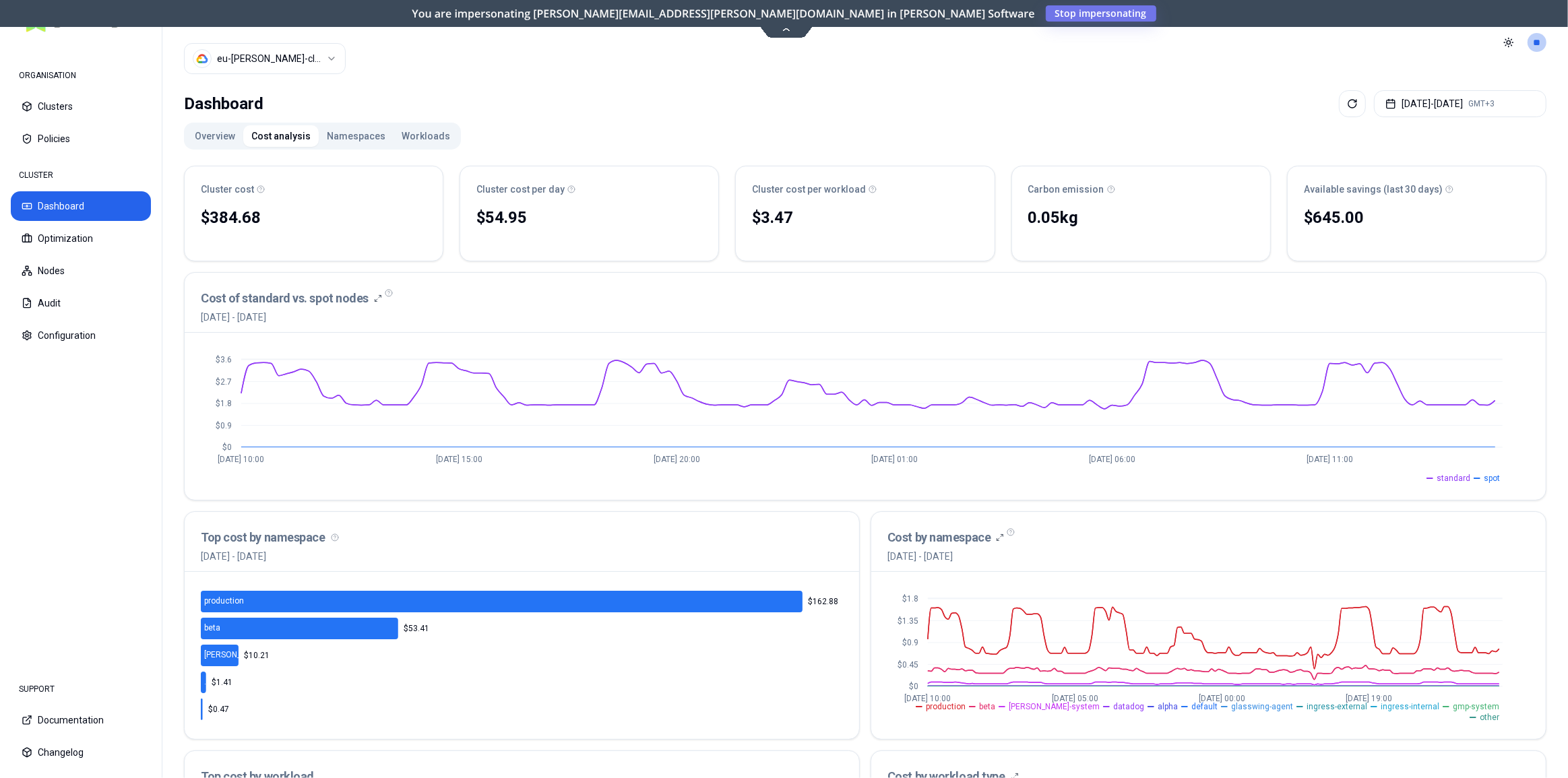
click at [405, 132] on button "Workloads" at bounding box center [426, 136] width 65 height 22
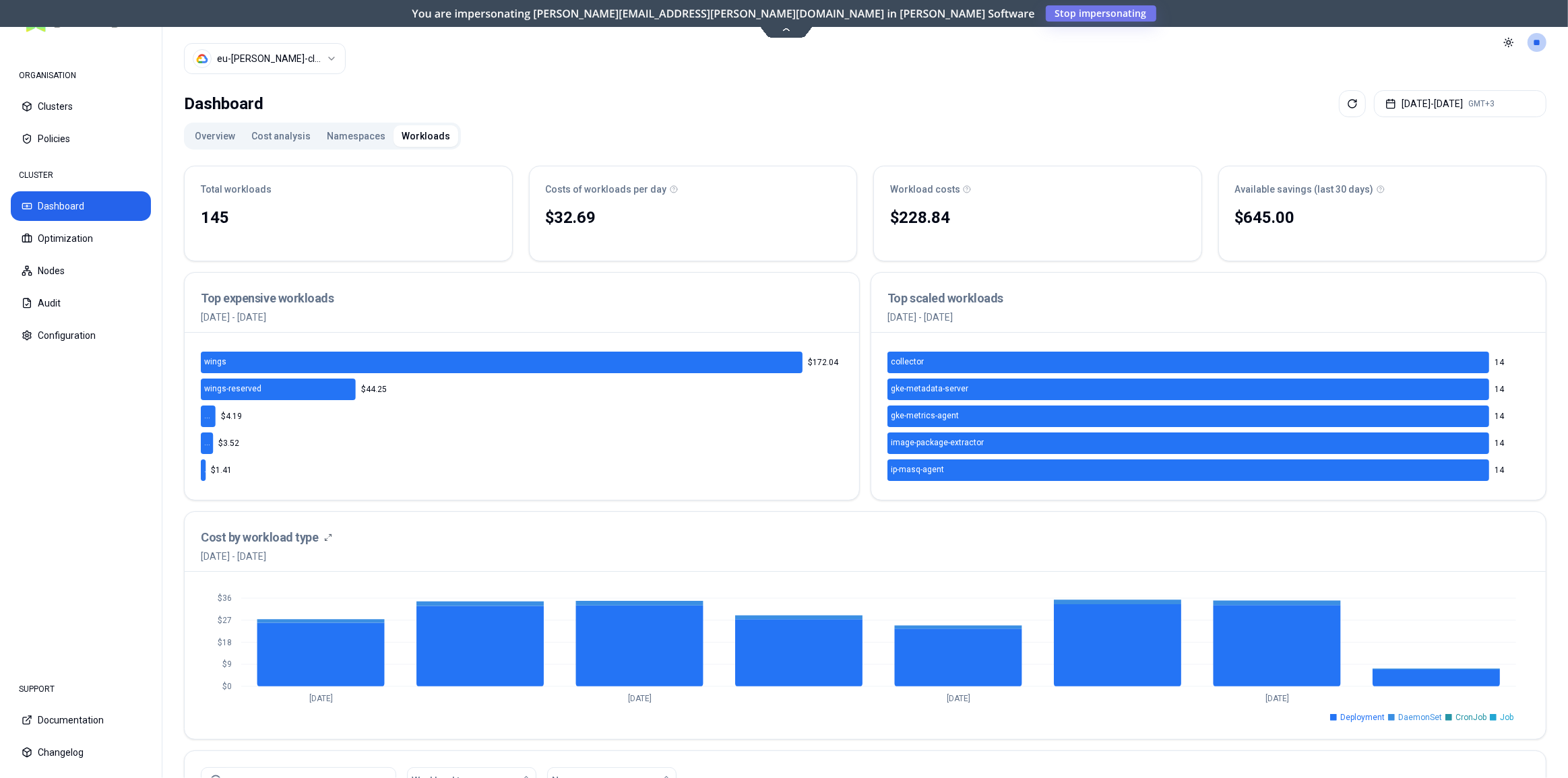
click at [276, 133] on button "Cost analysis" at bounding box center [281, 136] width 75 height 22
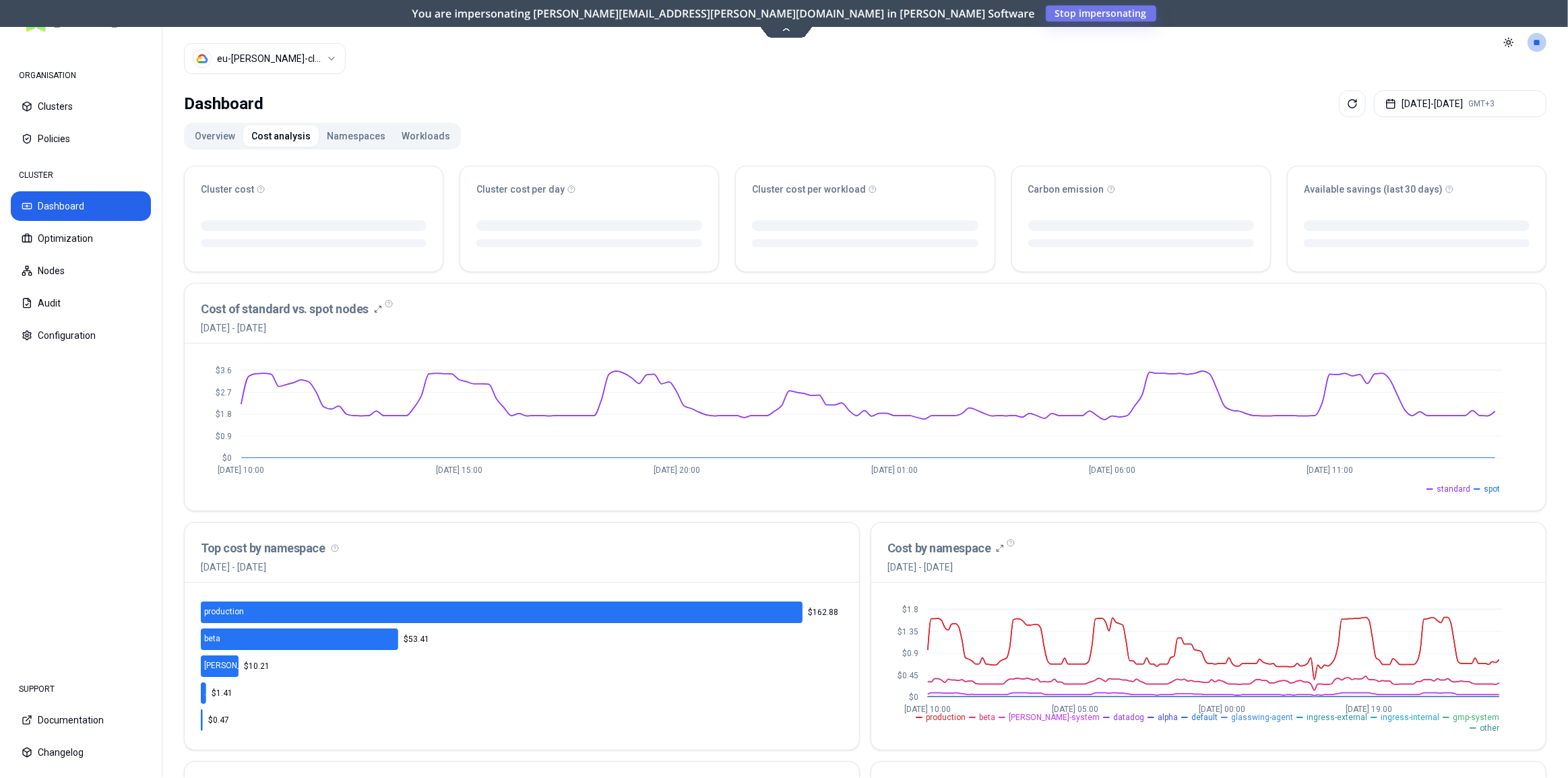
click at [394, 135] on button "Workloads" at bounding box center [426, 136] width 65 height 22
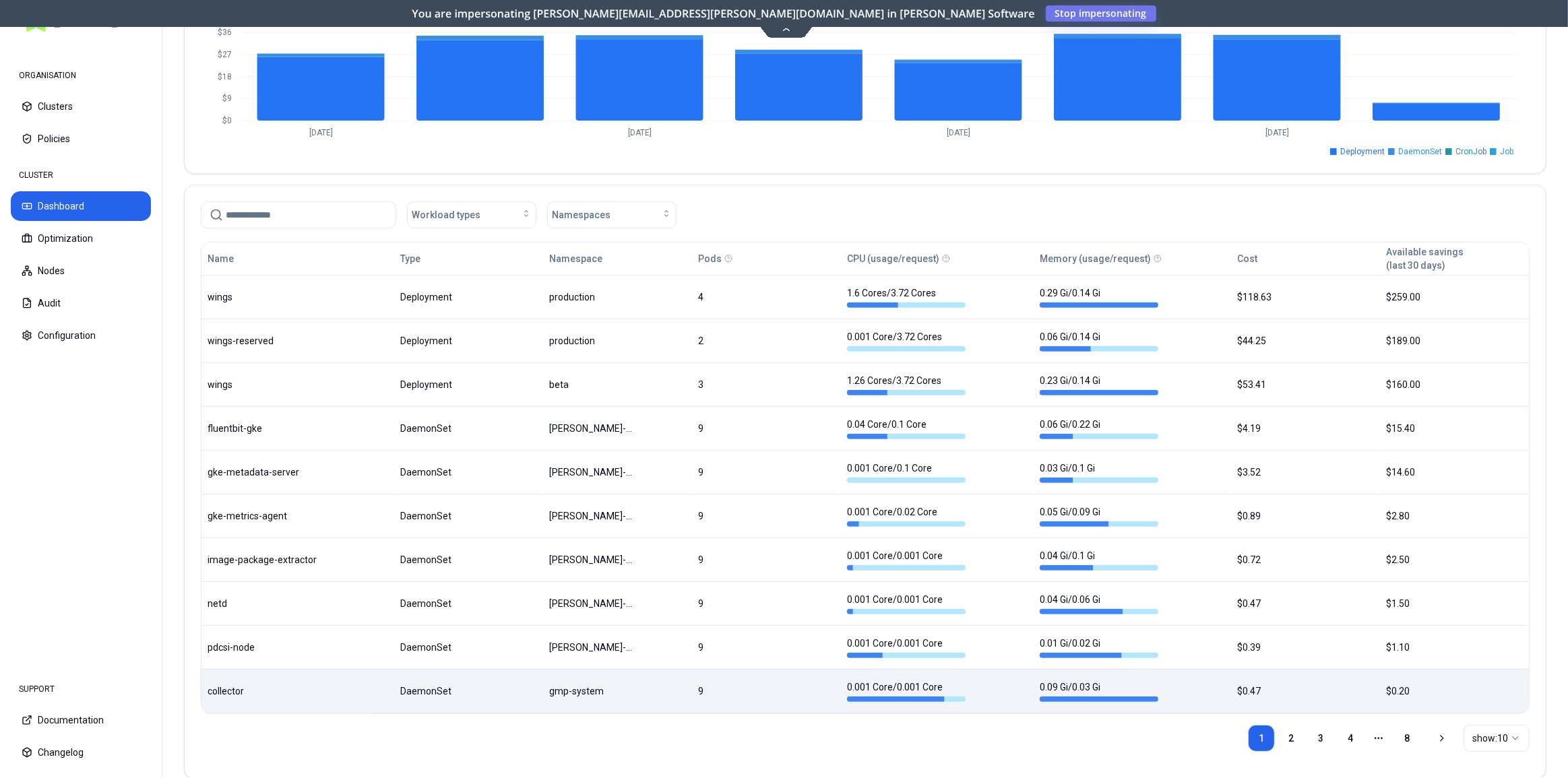
scroll to position [587, 0]
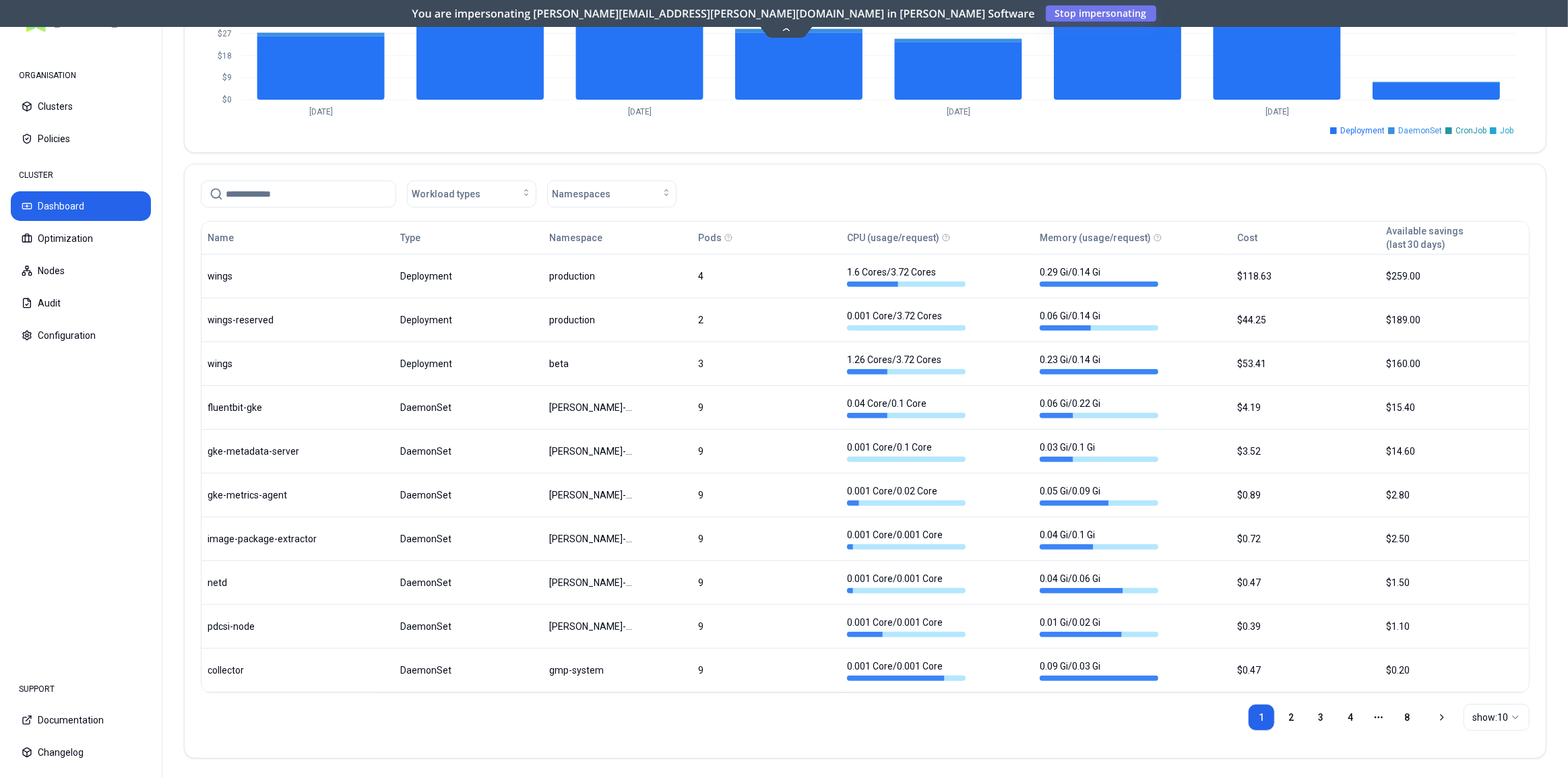
click at [1462, 719] on html "ORGANISATION Clusters Policies CLUSTER Dashboard Optimization Nodes Audit Confi…" at bounding box center [784, 389] width 1568 height 778
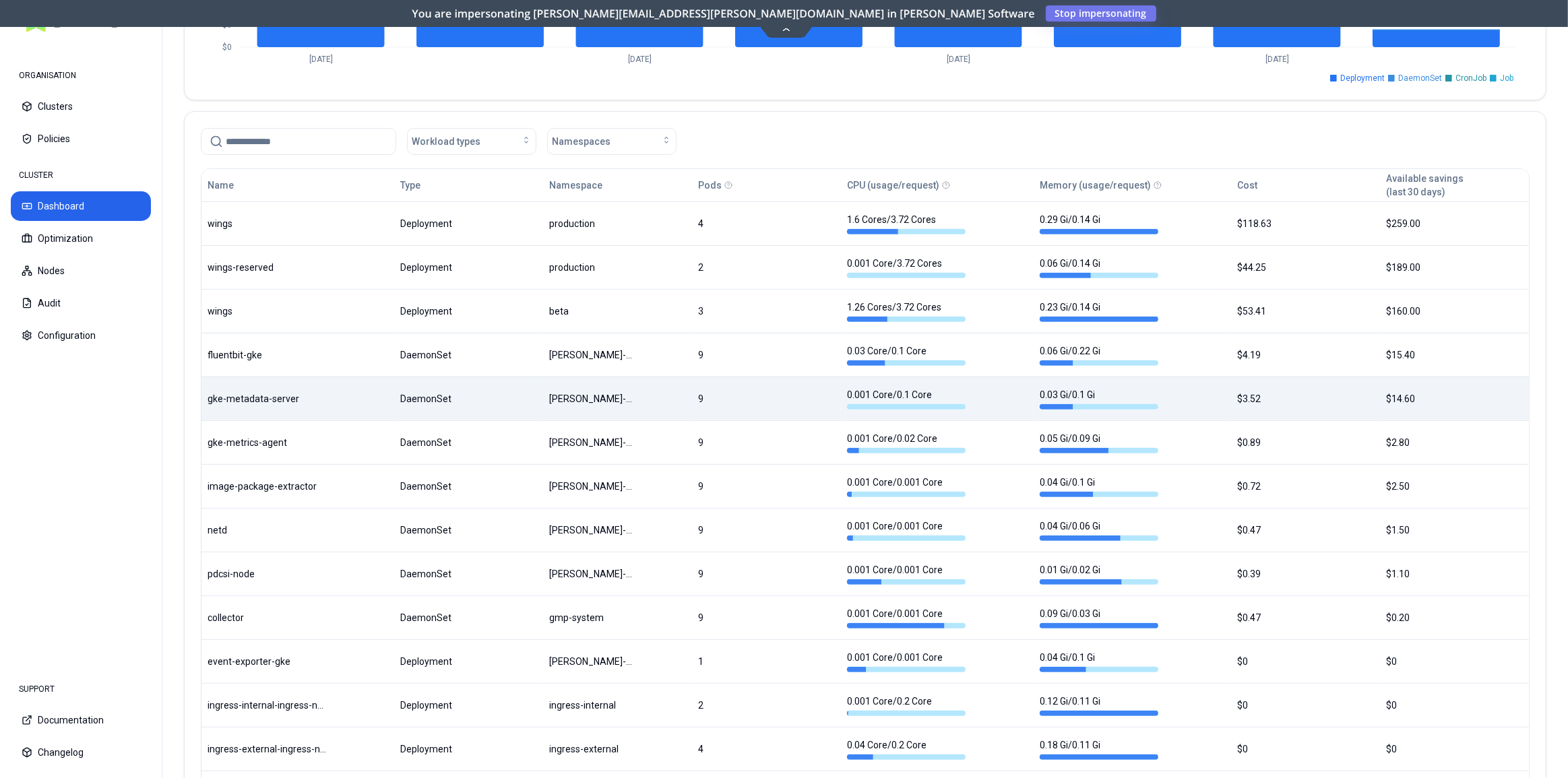
scroll to position [551, 0]
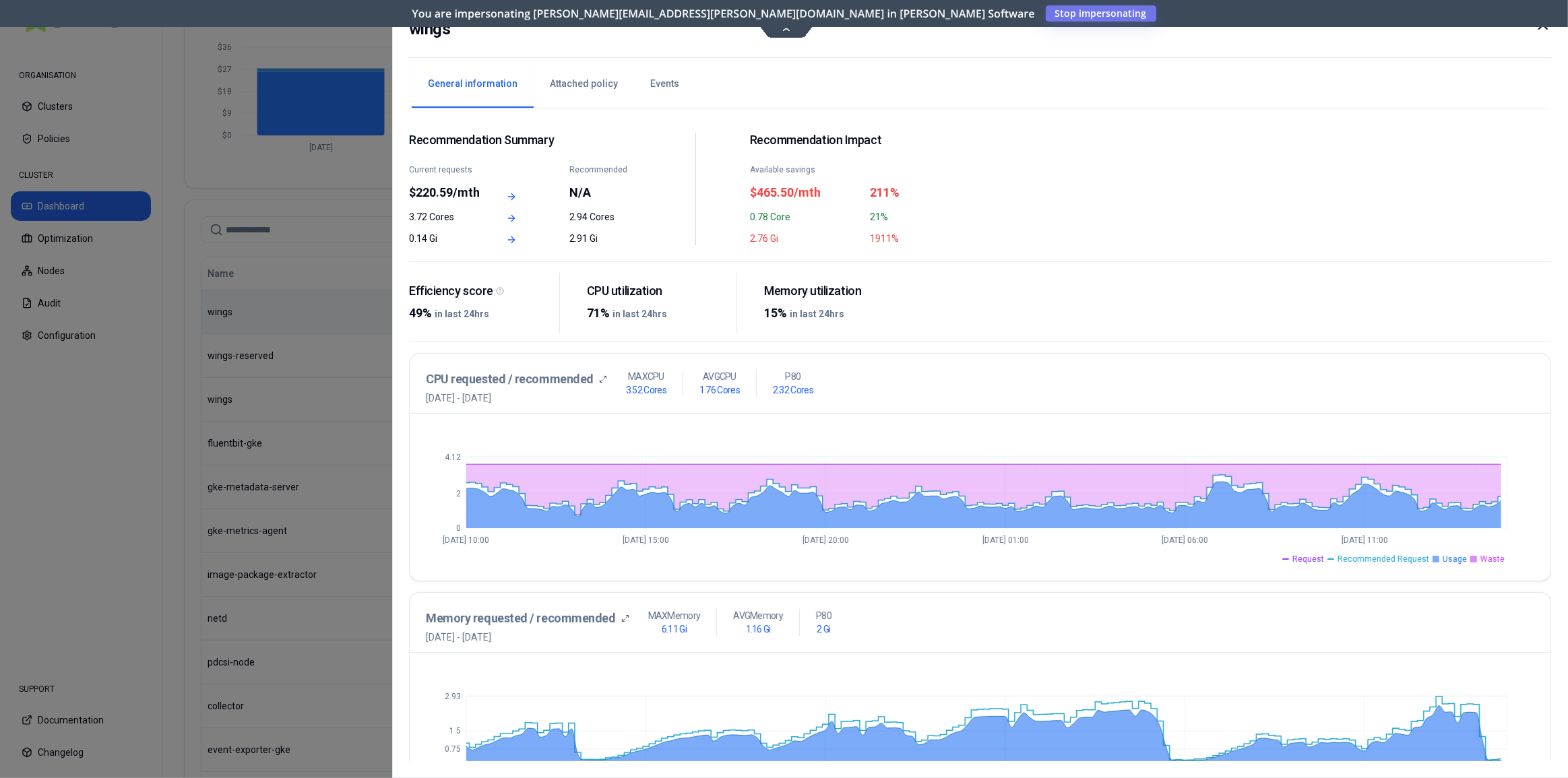
scroll to position [58, 0]
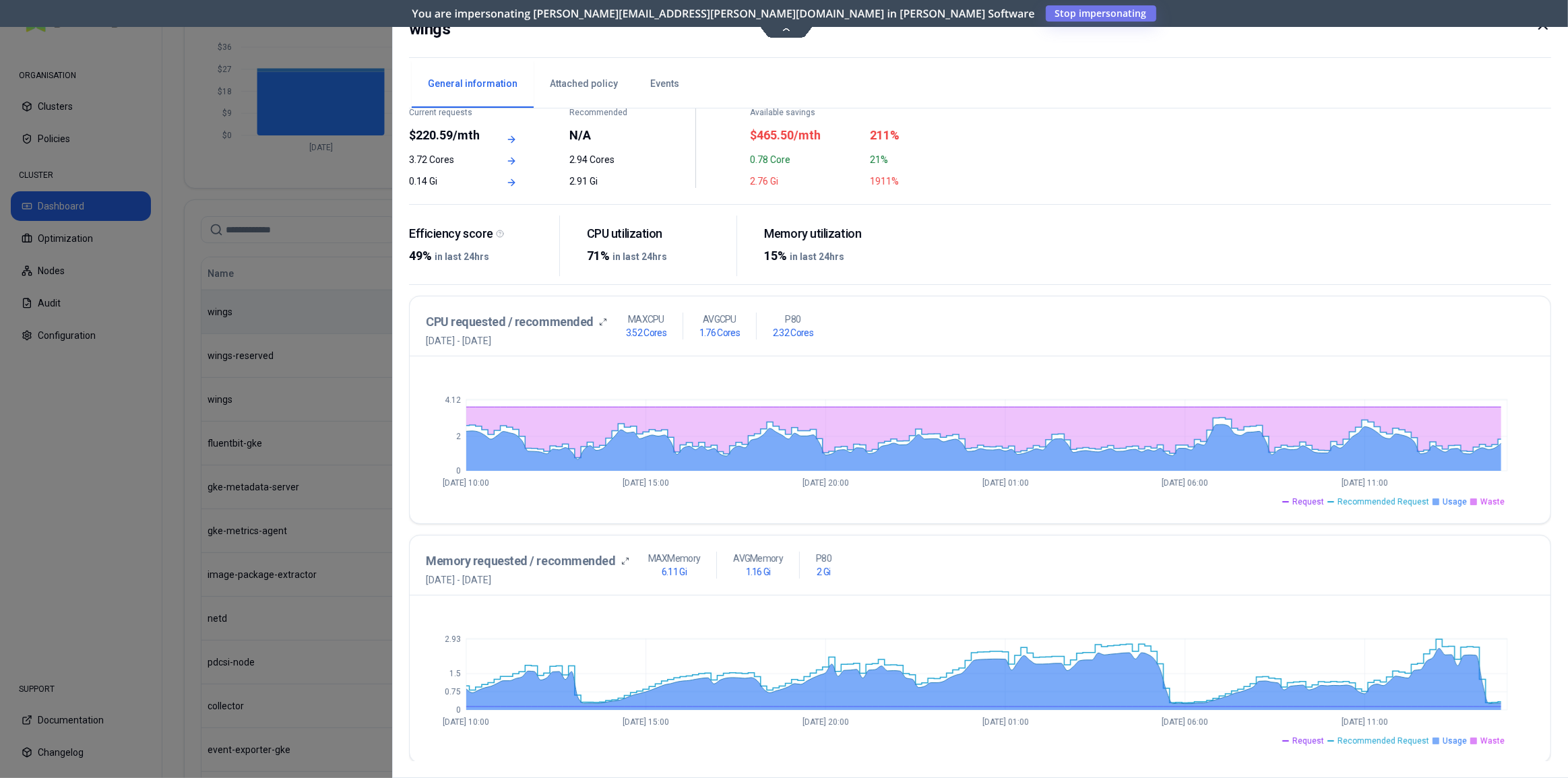
click at [791, 33] on div "wings" at bounding box center [979, 37] width 1142 height 41
click at [1542, 28] on icon at bounding box center [1542, 24] width 16 height 16
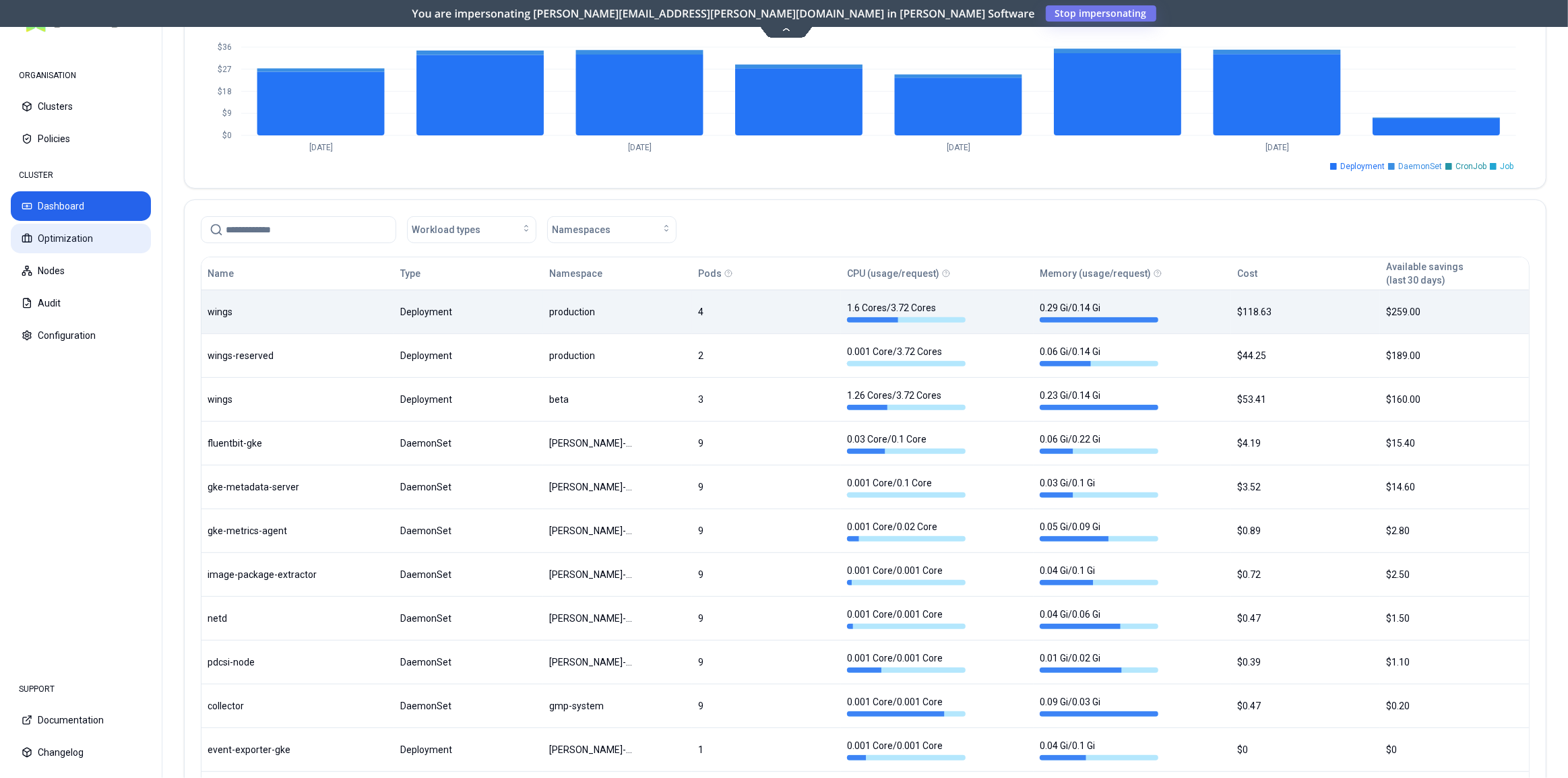
click at [76, 243] on button "Optimization" at bounding box center [81, 238] width 140 height 30
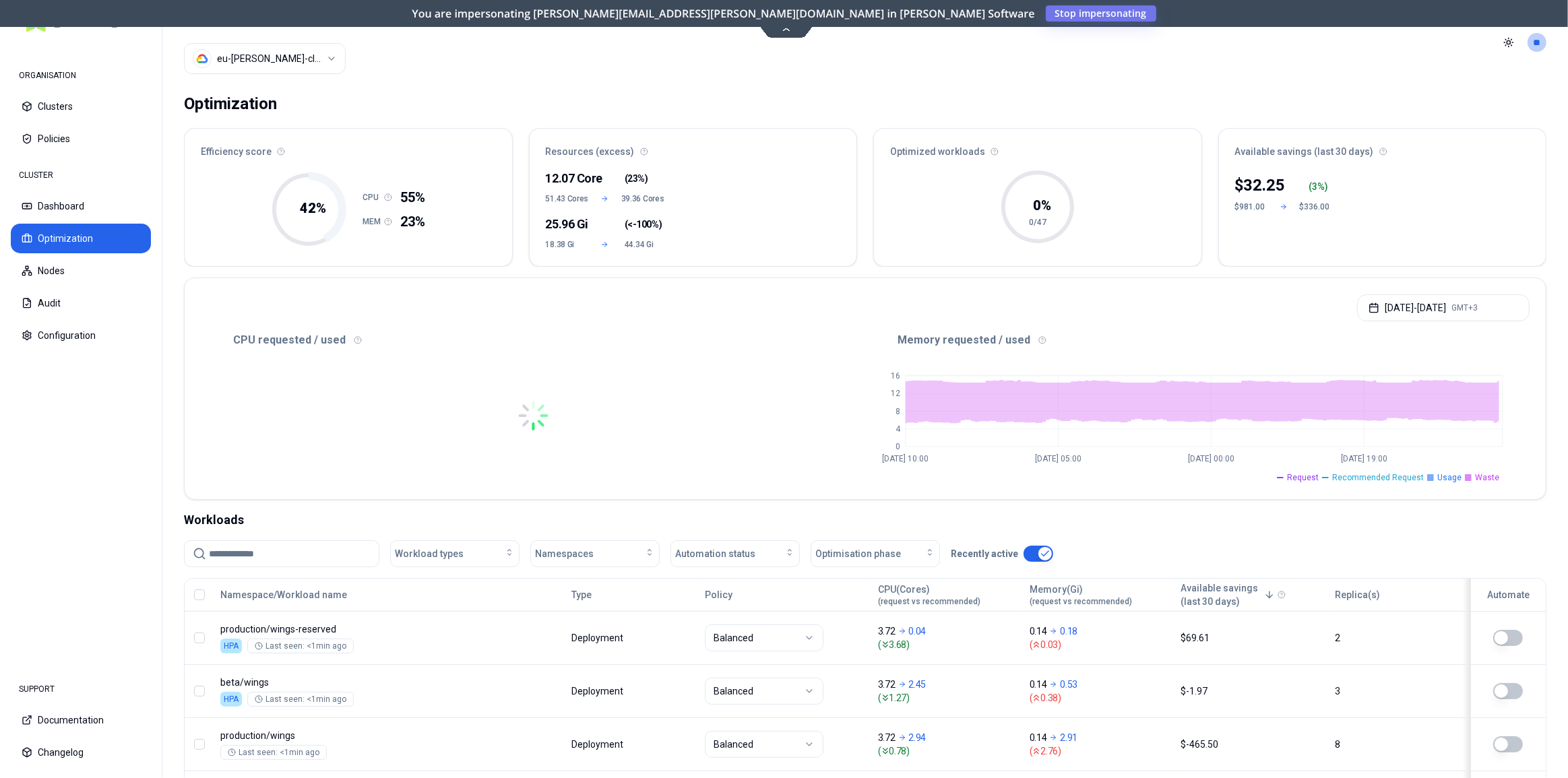
scroll to position [183, 0]
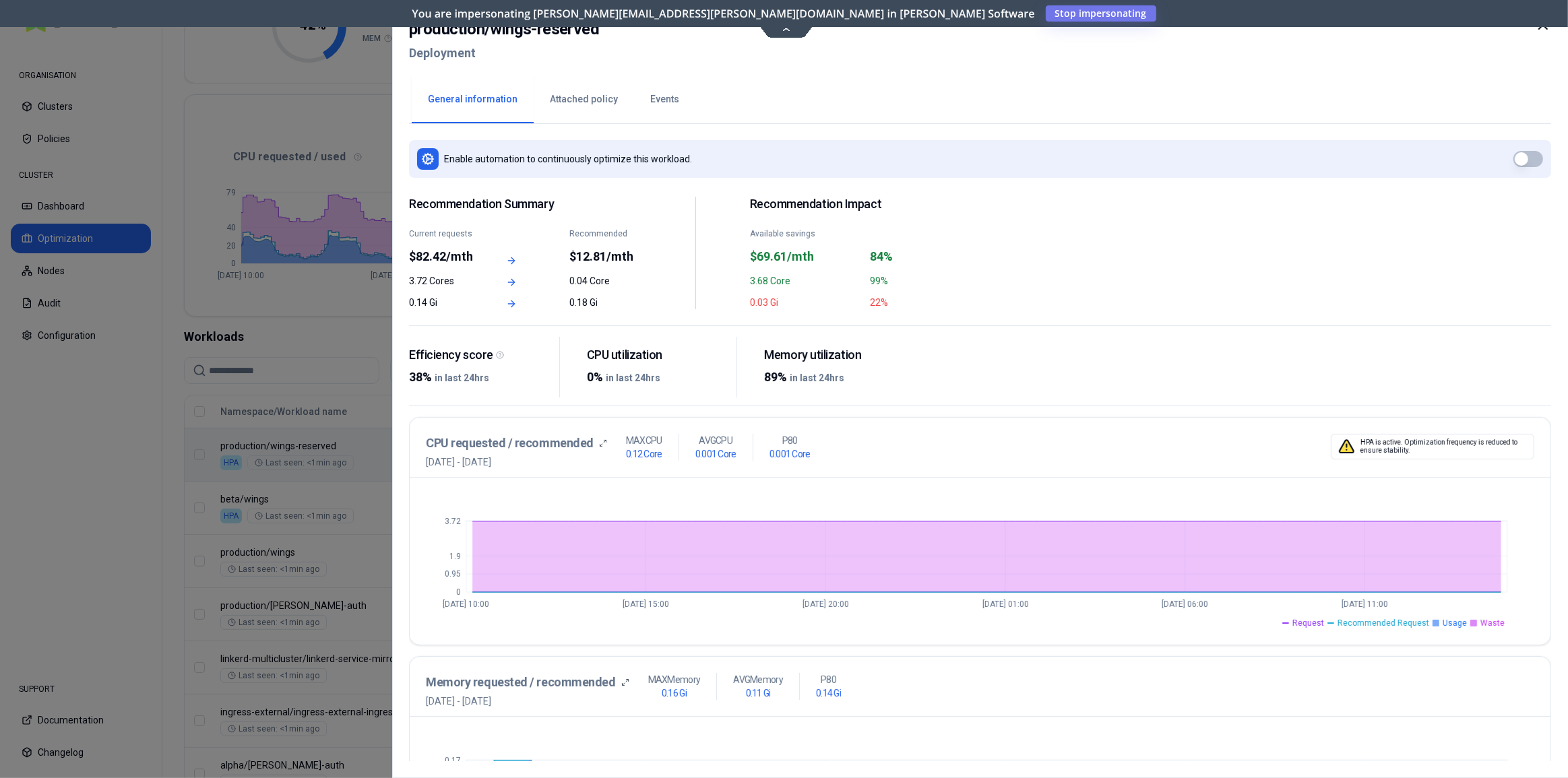
click at [1540, 28] on icon at bounding box center [1543, 25] width 8 height 8
click at [1542, 28] on icon at bounding box center [1542, 24] width 16 height 16
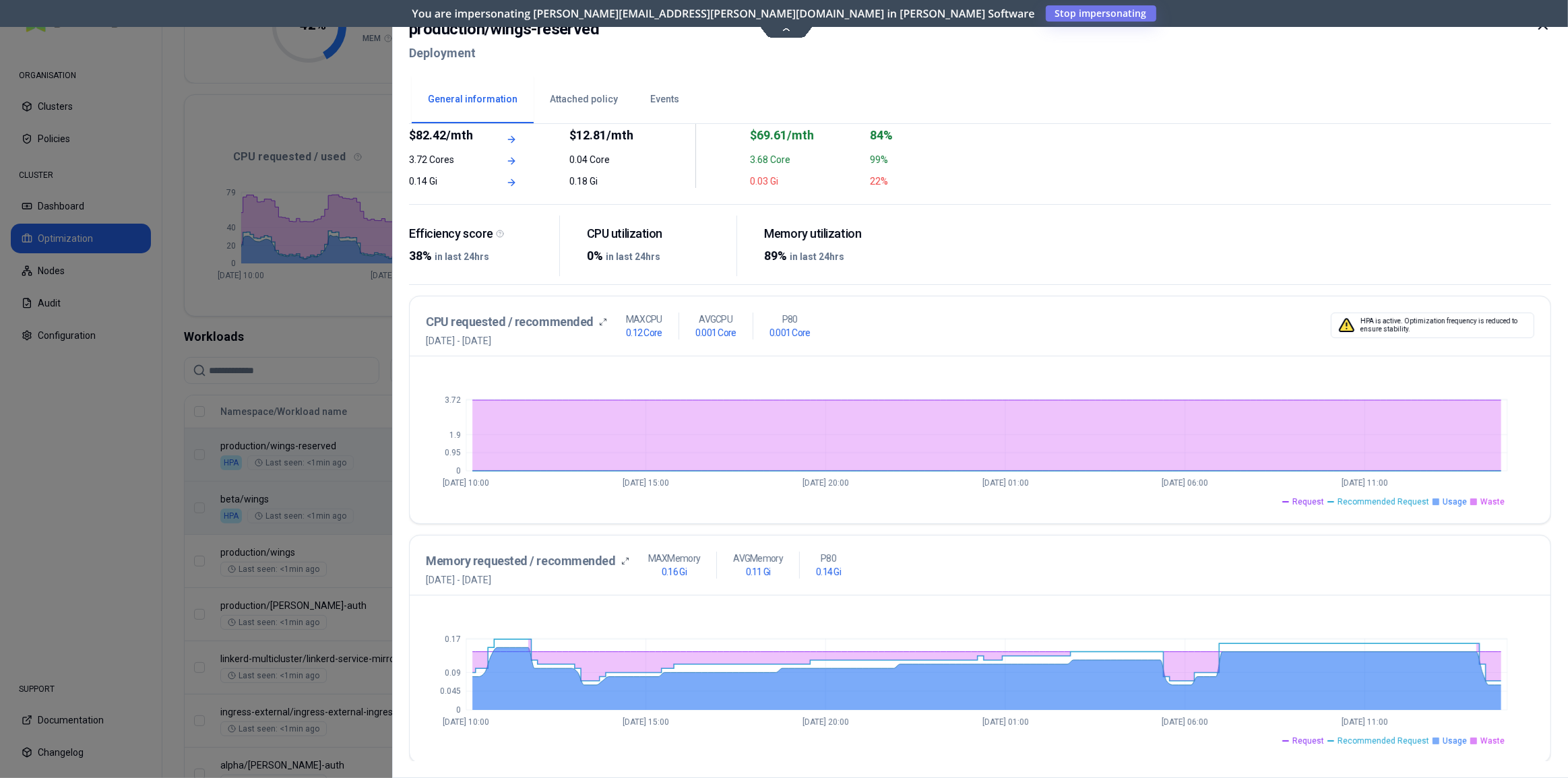
click at [1454, 741] on span "Usage" at bounding box center [1455, 740] width 24 height 11
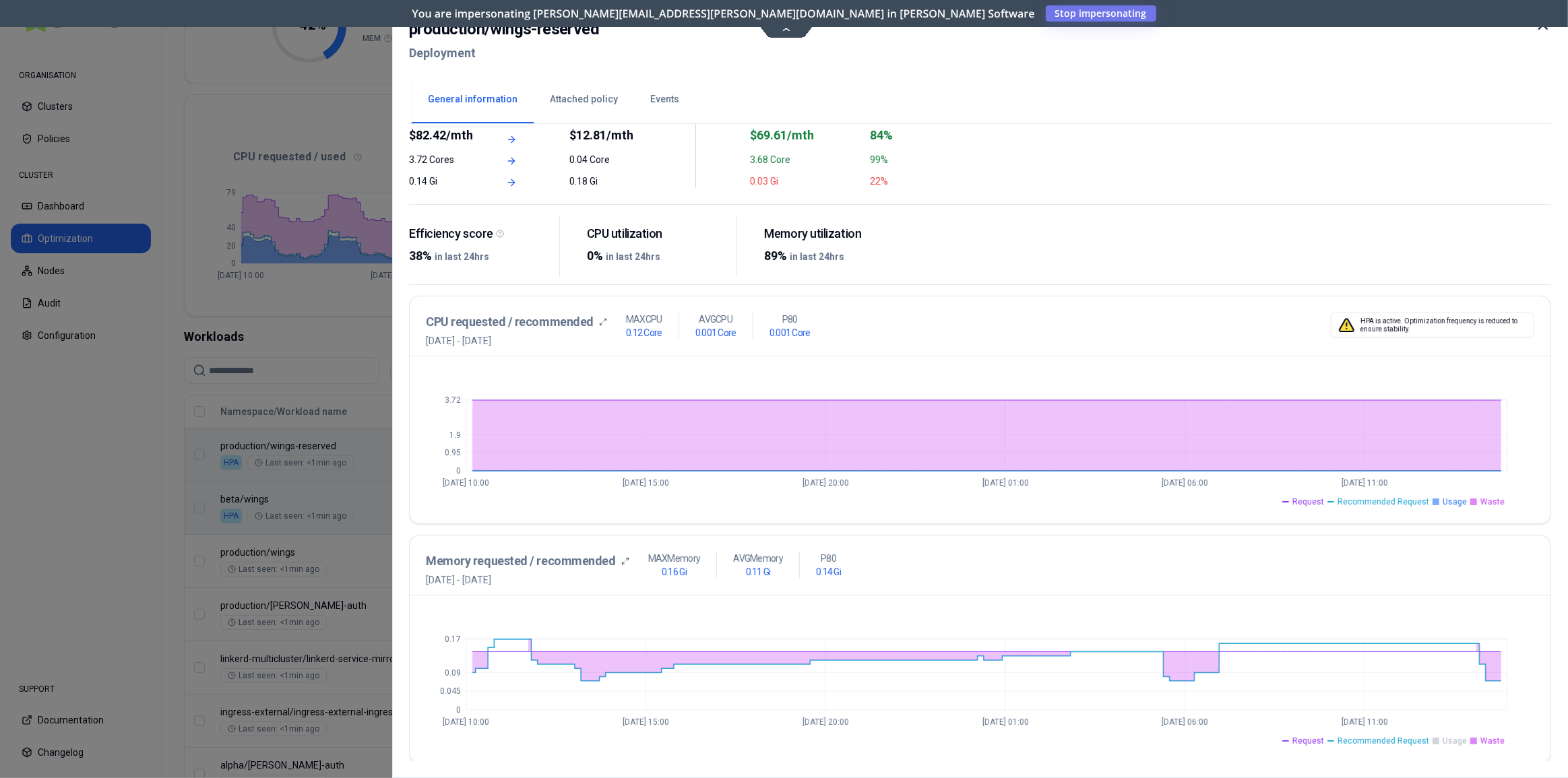
click at [1481, 741] on li "Waste" at bounding box center [1487, 740] width 34 height 11
click at [1476, 741] on rect at bounding box center [1474, 741] width 7 height 7
click at [1486, 741] on span "Waste" at bounding box center [1492, 740] width 24 height 11
click at [1308, 741] on span "Request" at bounding box center [1309, 740] width 32 height 11
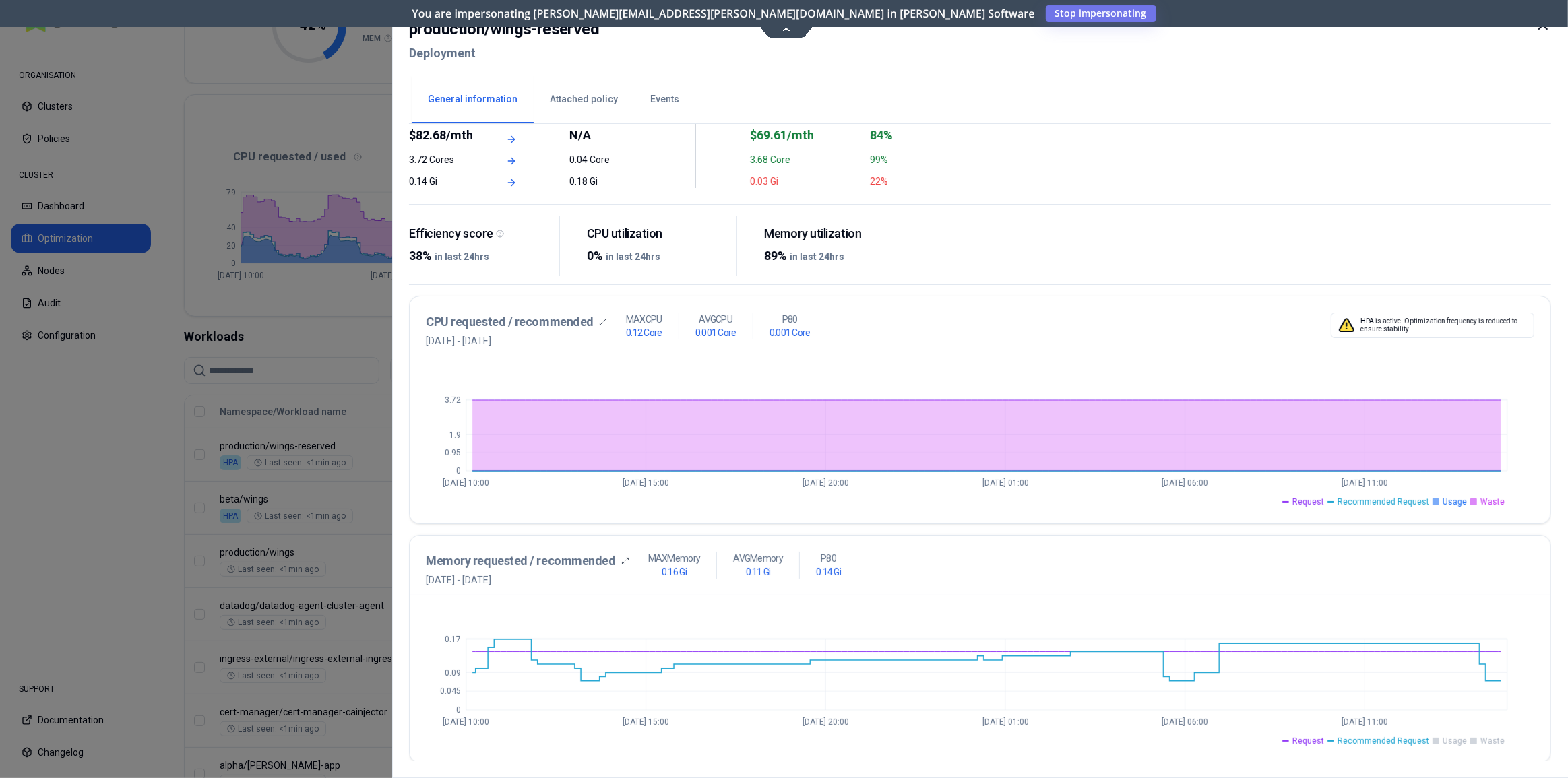
drag, startPoint x: 1542, startPoint y: 30, endPoint x: 1471, endPoint y: 125, distance: 118.6
click at [1541, 29] on icon at bounding box center [1542, 24] width 16 height 16
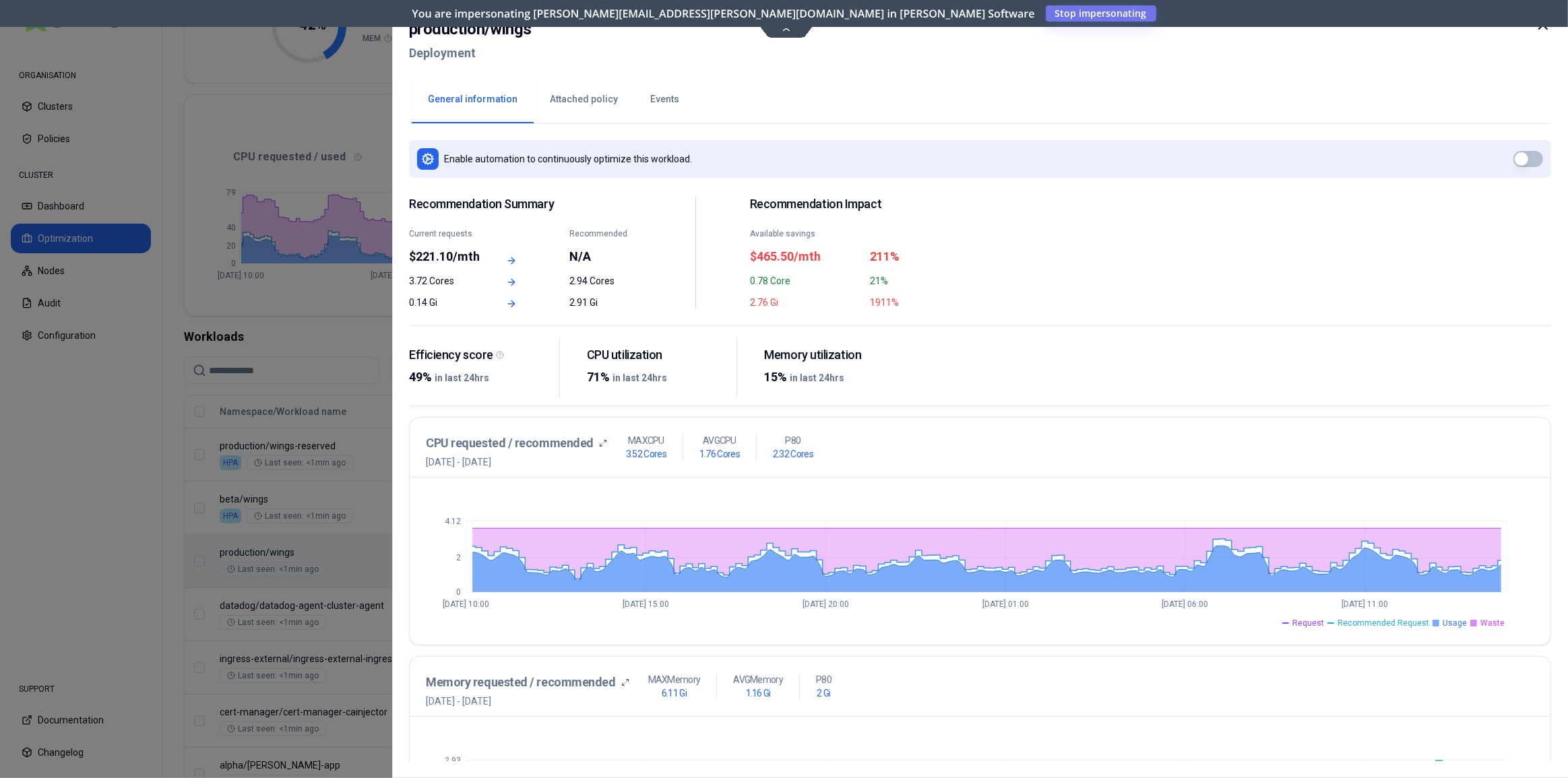
click at [1541, 26] on icon at bounding box center [1543, 25] width 8 height 8
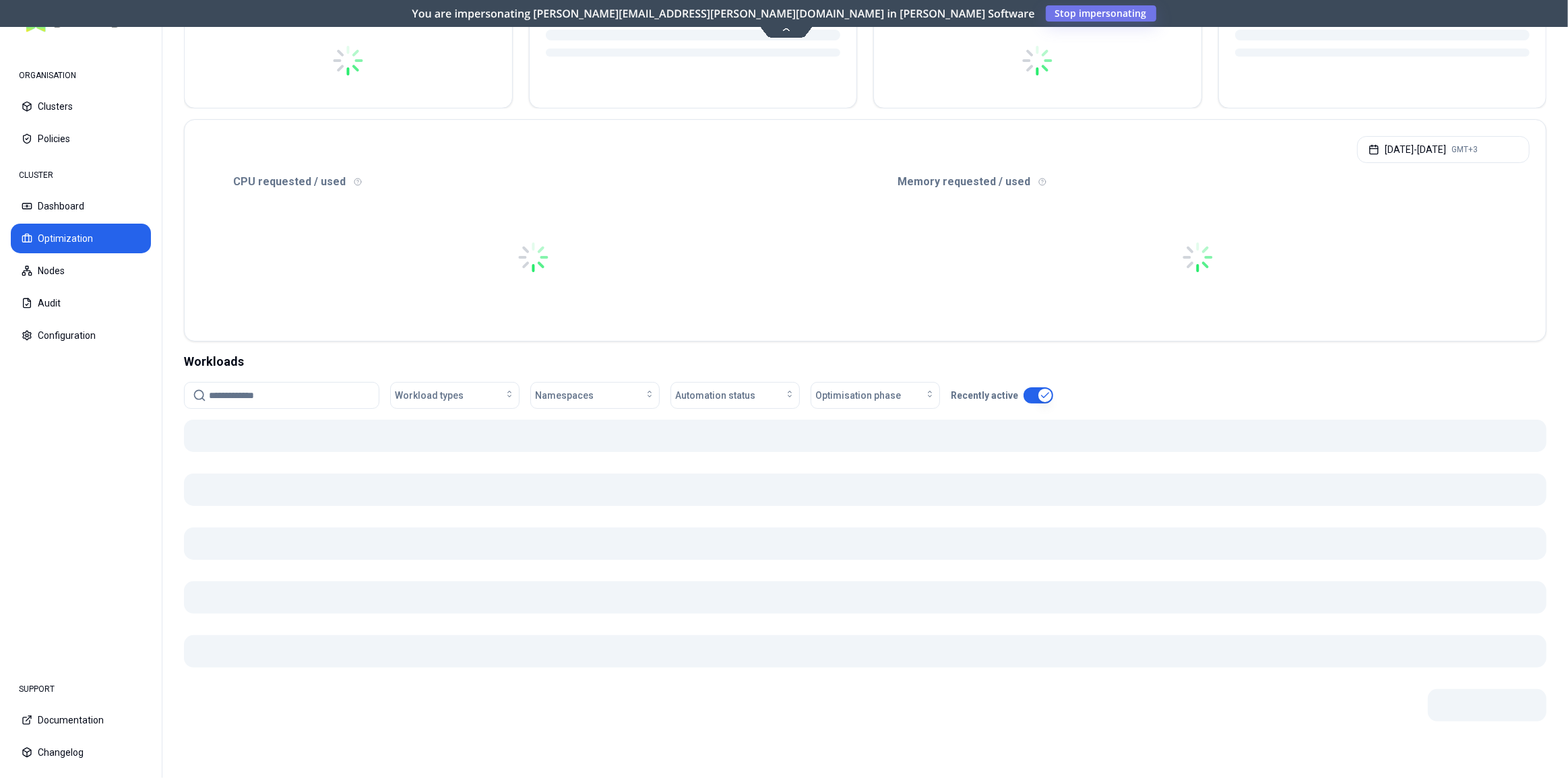
scroll to position [183, 0]
